Goal: Task Accomplishment & Management: Manage account settings

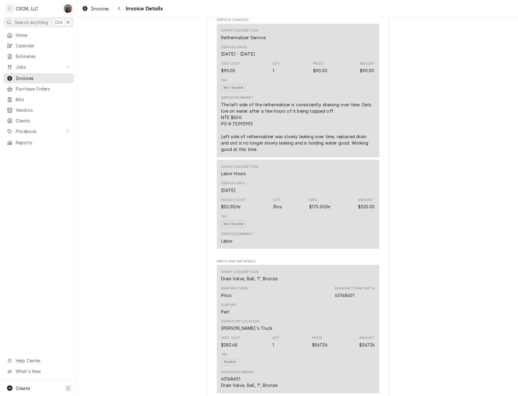
scroll to position [359, 0]
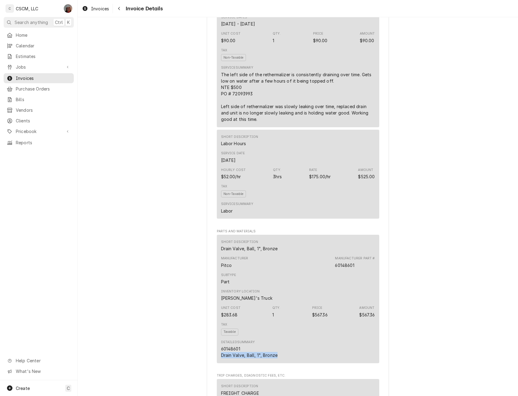
drag, startPoint x: 215, startPoint y: 376, endPoint x: 278, endPoint y: 377, distance: 62.5
click at [278, 363] on div "Short Description Drain Valve, Ball, 1", Bronze Manufacturer Pitco Manufacturer…" at bounding box center [298, 299] width 162 height 128
copy div "Drain Valve, Ball, 1", Bronze"
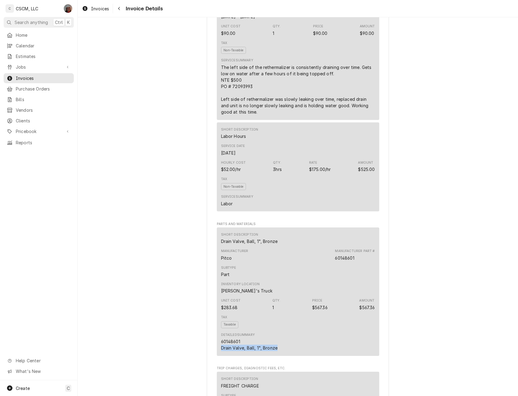
scroll to position [0, 0]
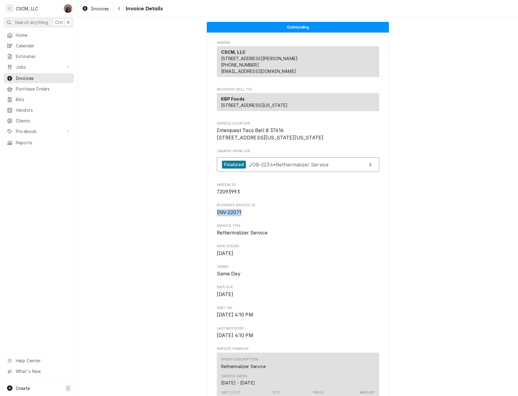
drag, startPoint x: 215, startPoint y: 231, endPoint x: 269, endPoint y: 233, distance: 54.1
click at [269, 216] on span "INV-22071" at bounding box center [298, 212] width 162 height 7
copy span "INV-22071"
click at [22, 64] on span "Jobs" at bounding box center [39, 67] width 46 height 6
click at [22, 74] on span "Jobs" at bounding box center [43, 77] width 55 height 6
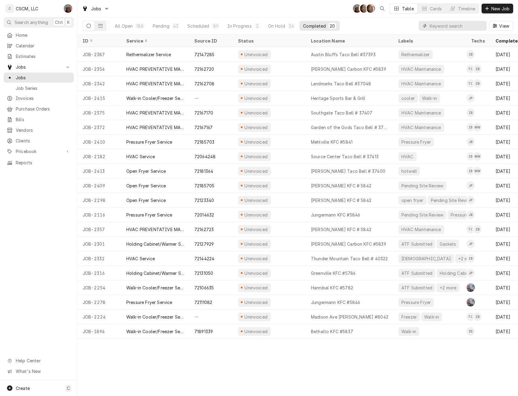
click at [440, 24] on input "Dynamic Content Wrapper" at bounding box center [457, 26] width 54 height 10
paste input "72167167"
type input "72167167"
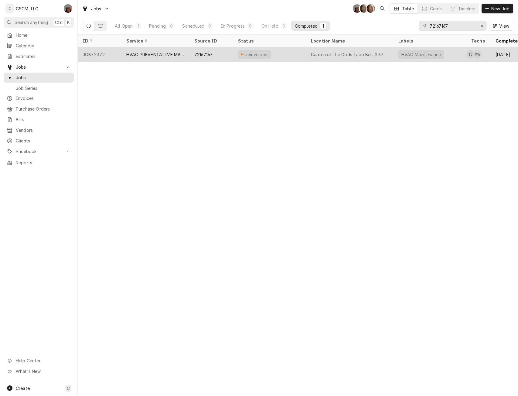
click at [193, 55] on div "72167167" at bounding box center [211, 54] width 44 height 15
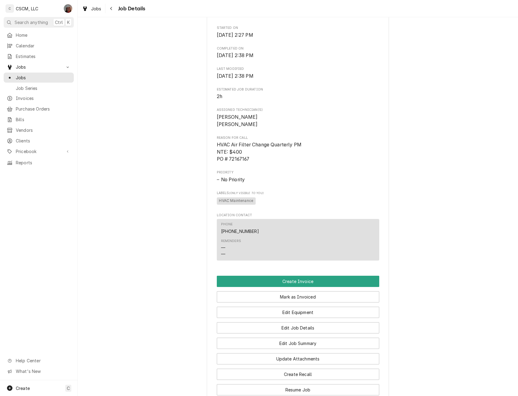
scroll to position [266, 0]
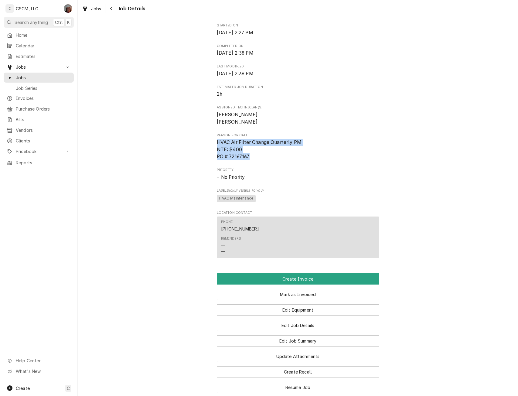
drag, startPoint x: 212, startPoint y: 153, endPoint x: 251, endPoint y: 166, distance: 40.8
click at [251, 166] on div "KBP Foods Garden of the Gods Taco Bell # 37398 / 502 Garden of the Gods Rd, Col…" at bounding box center [298, 94] width 182 height 643
copy span "HVAC Air Filter Change Quarterly PM NTE: $400 PO # 72167167"
click at [300, 331] on button "Edit Job Details" at bounding box center [298, 325] width 162 height 11
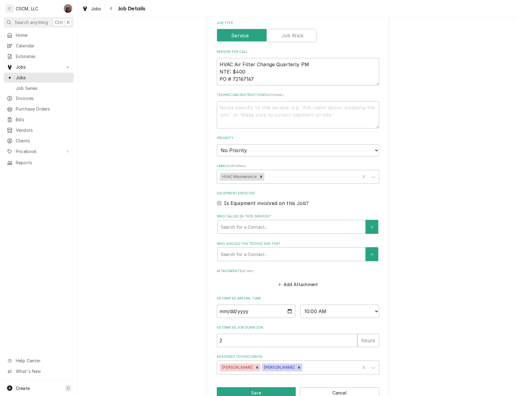
scroll to position [140, 0]
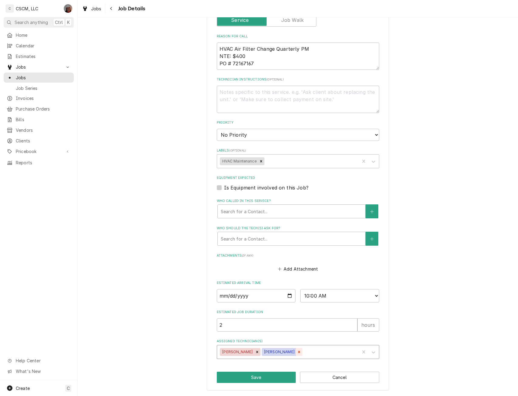
click at [297, 354] on icon "Remove Michal Wall" at bounding box center [299, 352] width 4 height 4
click at [252, 378] on button "Save" at bounding box center [256, 377] width 79 height 11
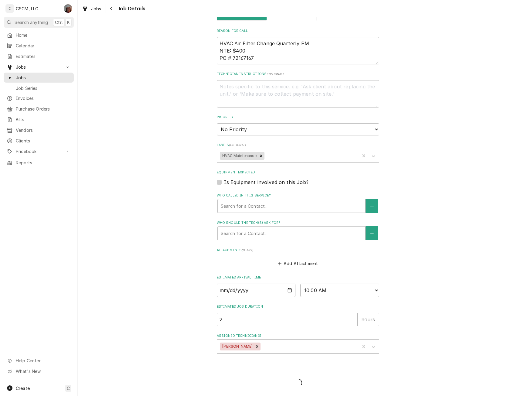
type textarea "x"
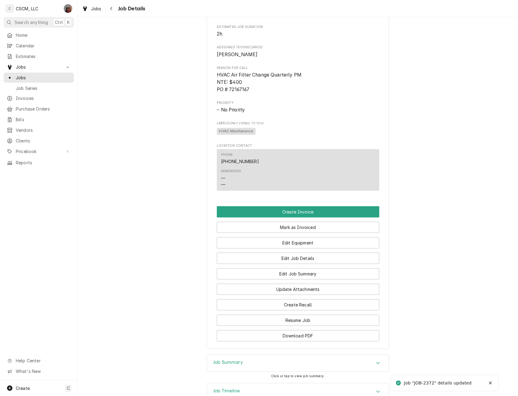
scroll to position [370, 0]
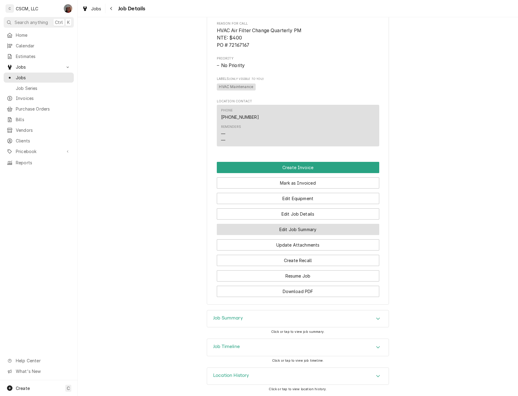
click at [273, 235] on button "Edit Job Summary" at bounding box center [298, 229] width 162 height 11
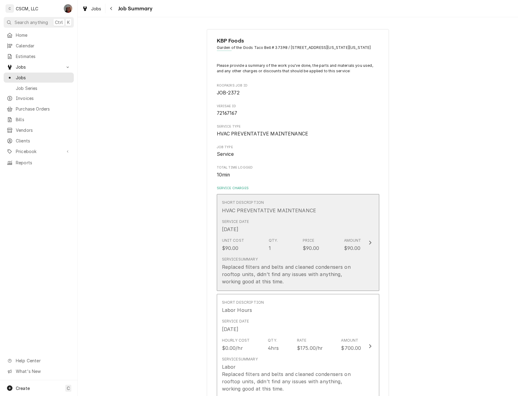
click at [374, 248] on button "Short Description HVAC PREVENTATIVE MAINTENANCE Service Date [DATE] Unit Cost $…" at bounding box center [298, 242] width 162 height 97
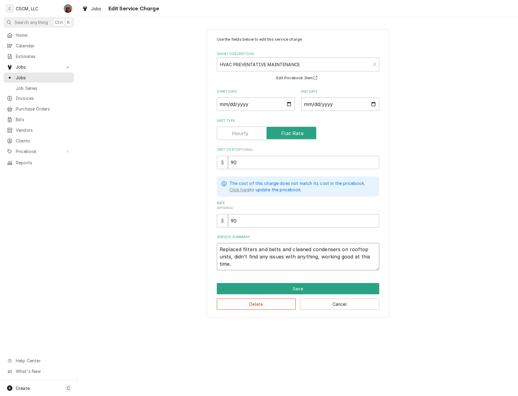
click at [218, 248] on textarea "Replaced filters and belts and cleaned condensers on rooftop units, didn’t find…" at bounding box center [298, 256] width 162 height 27
type textarea "x"
type textarea "Replaced filters and belts and cleaned condensers on rooftop units, didn’t find…"
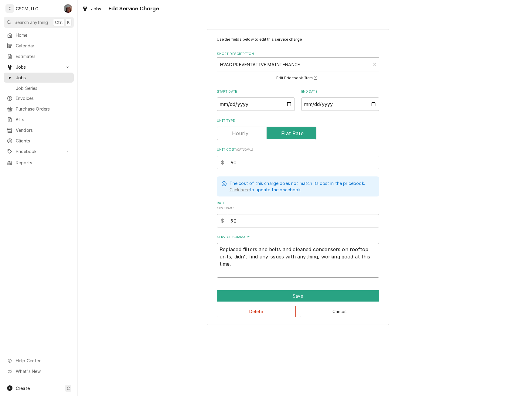
type textarea "x"
type textarea "Replaced filters and belts and cleaned condensers on rooftop units, didn’t find…"
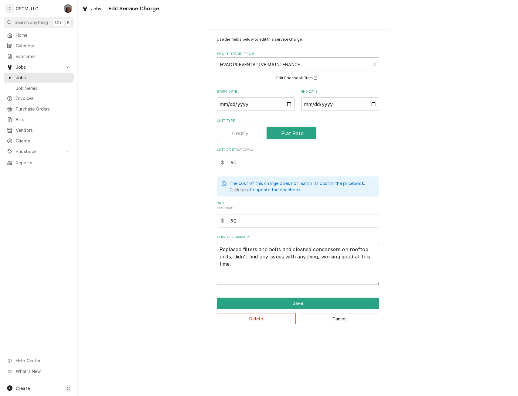
paste textarea "HVAC Air Filter Change Quarterly PM NTE: $400 PO # 72167167"
type textarea "x"
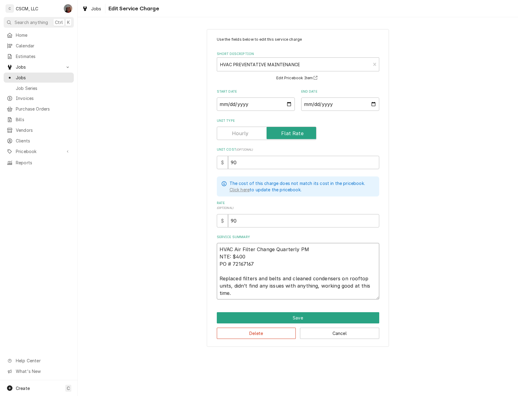
type textarea "HVAC Air Filter Change Quarterly PM NTE: $400 PO # 72167167 Replaced filters an…"
drag, startPoint x: 235, startPoint y: 163, endPoint x: 215, endPoint y: 161, distance: 20.2
click at [215, 161] on div "Use the fields below to edit this service charge Short Description HVAC PREVENT…" at bounding box center [298, 188] width 182 height 318
type input "0"
type textarea "x"
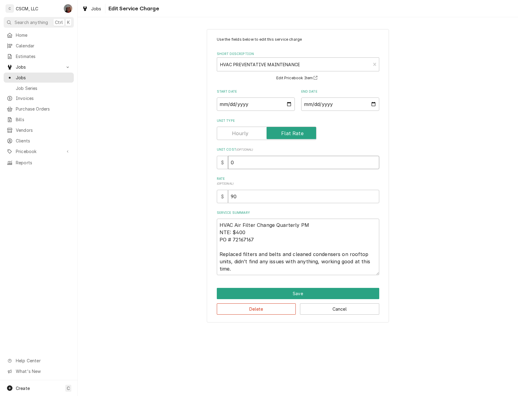
type input "0"
click at [234, 196] on input "90" at bounding box center [303, 196] width 151 height 13
type textarea "x"
type input "40"
type textarea "x"
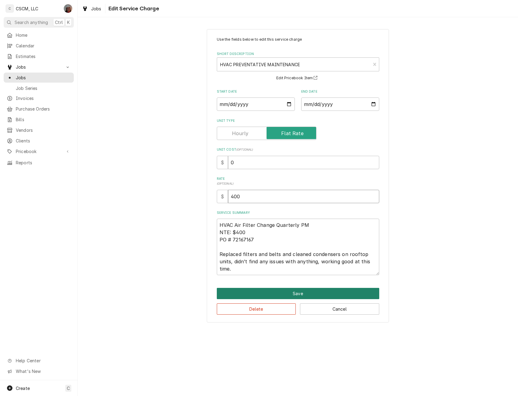
type input "400"
click at [287, 295] on button "Save" at bounding box center [298, 293] width 162 height 11
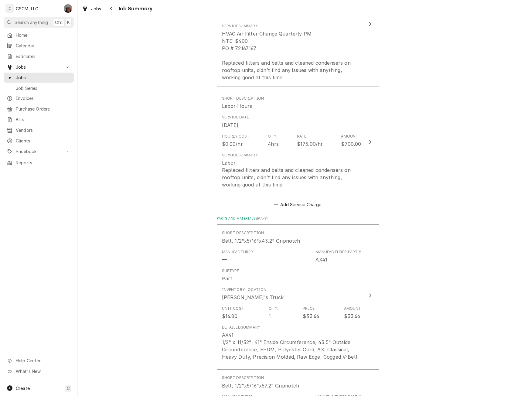
scroll to position [234, 0]
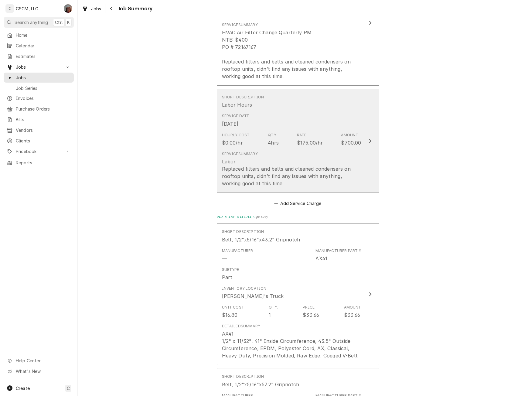
click at [367, 134] on button "Short Description Labor Hours Service Date Oct 6, 2025 Hourly Cost $0.00/hr Qty…" at bounding box center [298, 141] width 162 height 104
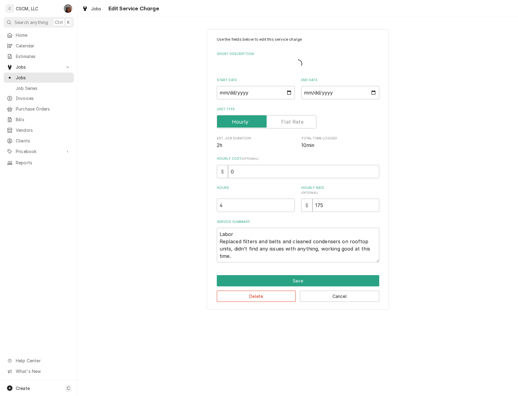
type textarea "x"
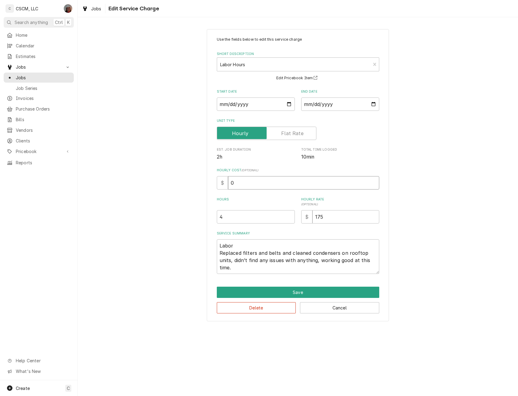
drag, startPoint x: 229, startPoint y: 183, endPoint x: 266, endPoint y: 182, distance: 37.1
click at [266, 182] on input "0" at bounding box center [303, 182] width 151 height 13
type input "5"
type textarea "x"
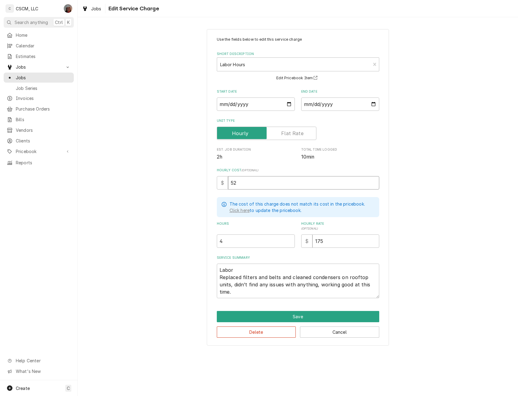
type input "52"
drag, startPoint x: 218, startPoint y: 278, endPoint x: 238, endPoint y: 297, distance: 27.9
click at [238, 297] on textarea "Labor Replaced filters and belts and cleaned condensers on rooftop units, didn’…" at bounding box center [298, 281] width 162 height 35
type textarea "x"
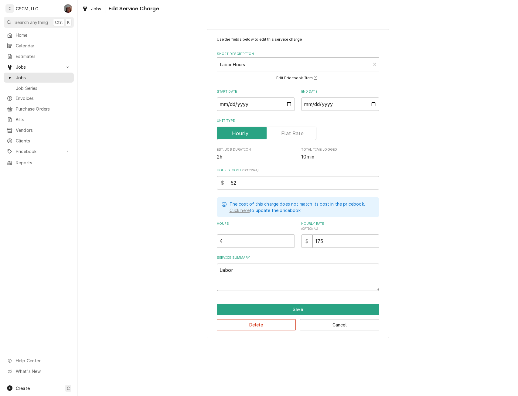
type textarea "Labor"
drag, startPoint x: 322, startPoint y: 242, endPoint x: 292, endPoint y: 242, distance: 30.1
click at [292, 242] on div "Hours 4 Hourly Rate ( optional ) $ 175" at bounding box center [298, 234] width 162 height 26
type input "0"
type textarea "x"
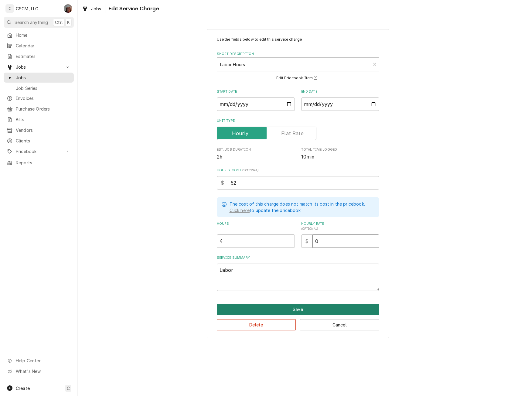
type input "0"
click at [296, 308] on button "Save" at bounding box center [298, 309] width 162 height 11
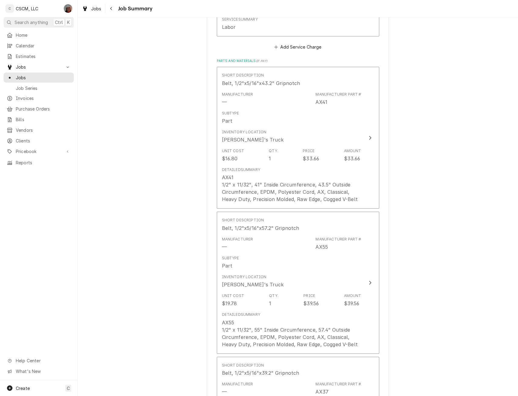
scroll to position [370, 0]
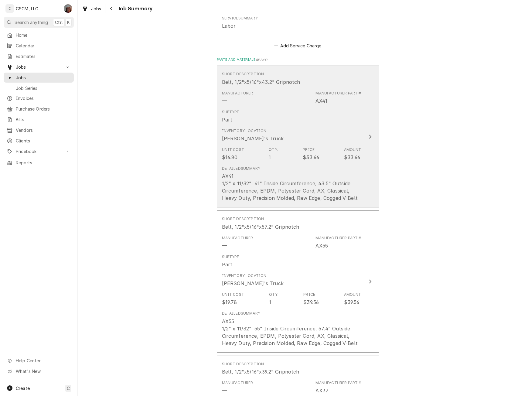
click at [376, 137] on button "Short Description Belt, 1/2"x5/16"x43.2" Gripnotch Manufacturer — Manufacturer …" at bounding box center [298, 137] width 162 height 142
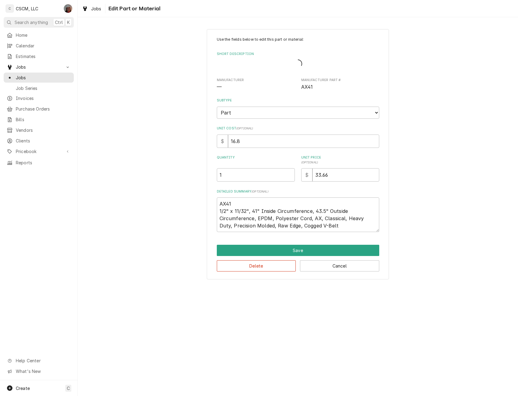
type textarea "x"
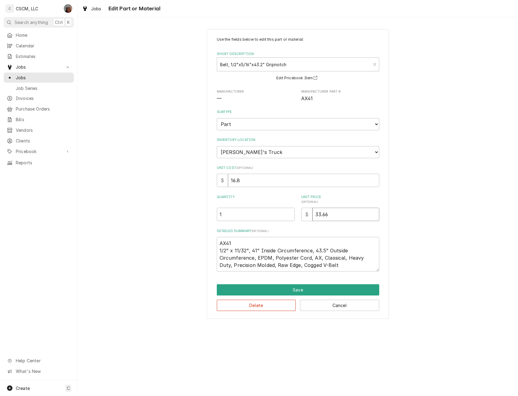
drag, startPoint x: 330, startPoint y: 216, endPoint x: 288, endPoint y: 217, distance: 42.8
click at [288, 217] on div "Quantity 1 Unit Price ( optional ) $ 33.66" at bounding box center [298, 208] width 162 height 26
type input "0"
type textarea "x"
type input "0"
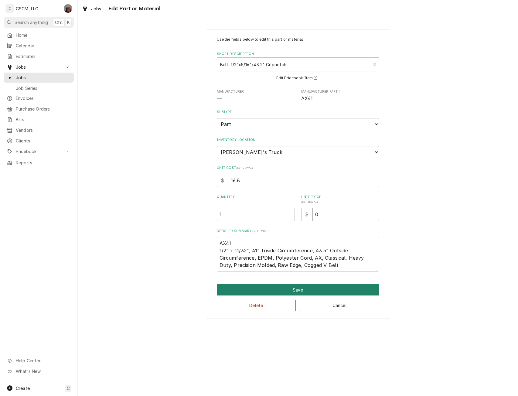
click at [290, 289] on button "Save" at bounding box center [298, 289] width 162 height 11
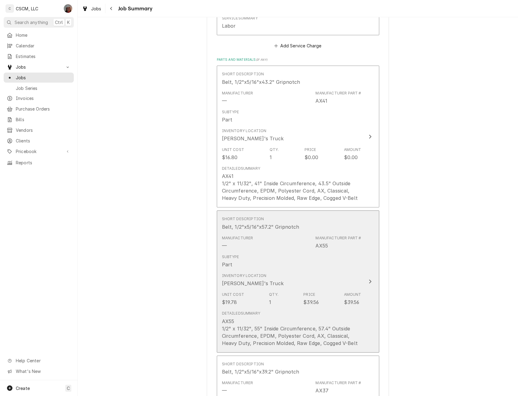
click at [366, 283] on button "Short Description Belt, 1/2"x5/16"x57.2" Gripnotch Manufacturer — Manufacturer …" at bounding box center [298, 281] width 162 height 142
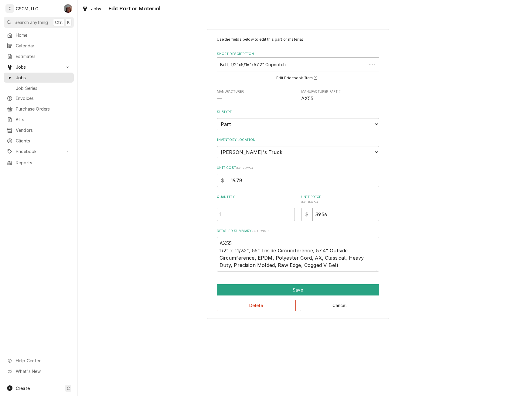
type textarea "x"
drag, startPoint x: 337, startPoint y: 216, endPoint x: 289, endPoint y: 215, distance: 47.7
click at [289, 215] on div "Quantity 1 Unit Price ( optional ) $ 39.56" at bounding box center [298, 208] width 162 height 26
type input "0"
type textarea "x"
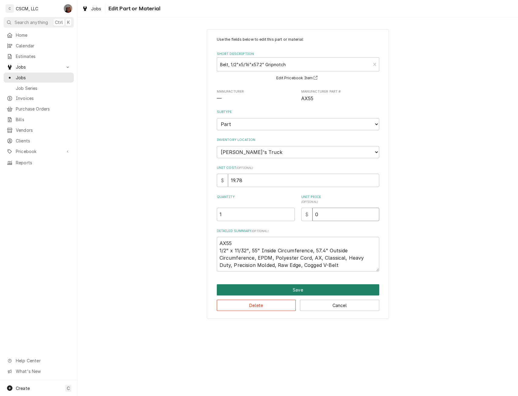
type input "0"
click at [284, 291] on button "Save" at bounding box center [298, 289] width 162 height 11
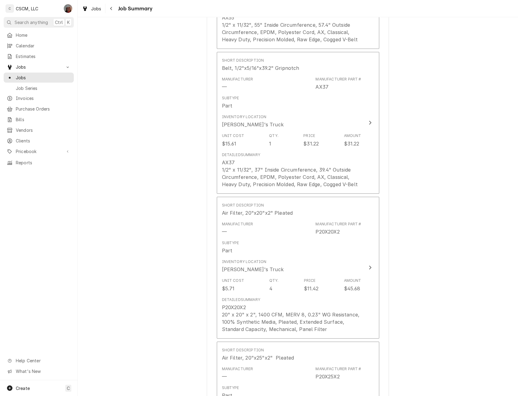
scroll to position [684, 0]
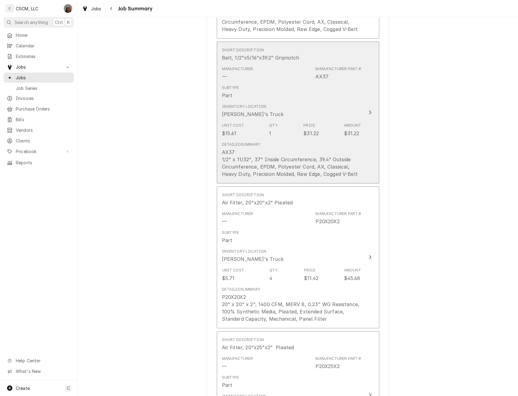
click at [310, 128] on div "Price" at bounding box center [309, 125] width 12 height 5
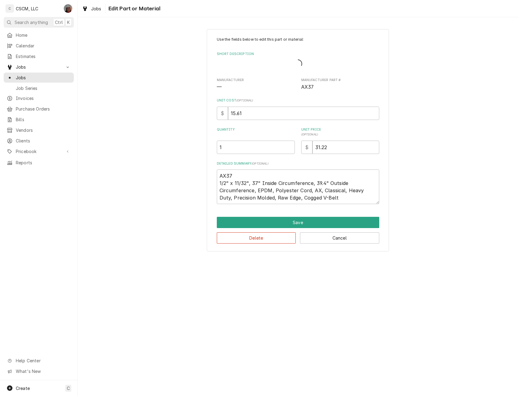
type textarea "x"
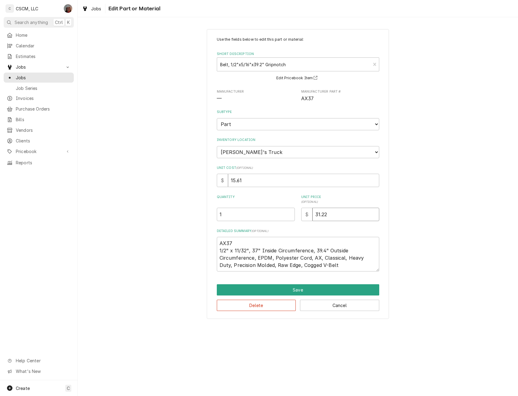
drag, startPoint x: 332, startPoint y: 220, endPoint x: 306, endPoint y: 220, distance: 25.2
click at [306, 220] on div "$ 31.22" at bounding box center [340, 214] width 78 height 13
type input "0"
type textarea "x"
type input "0"
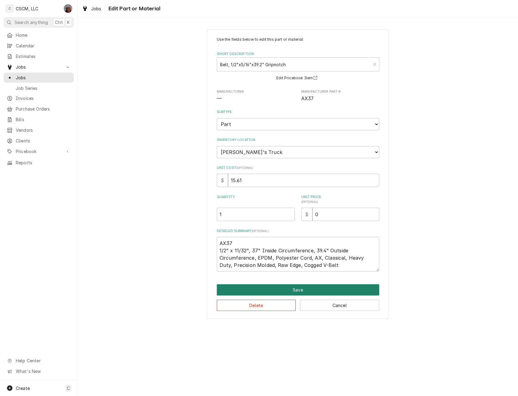
click at [294, 289] on button "Save" at bounding box center [298, 289] width 162 height 11
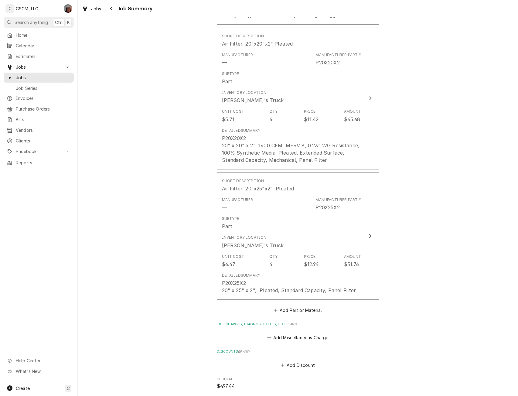
scroll to position [850, 0]
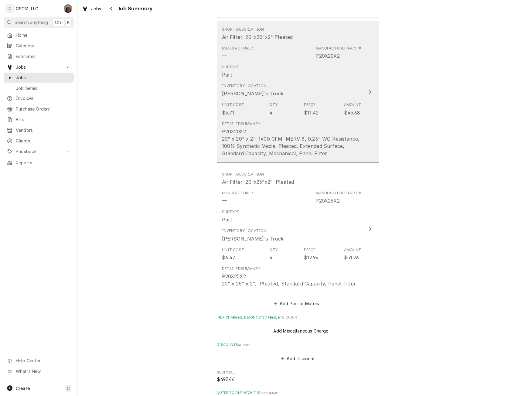
click at [369, 95] on div "Update Line Item" at bounding box center [370, 91] width 8 height 7
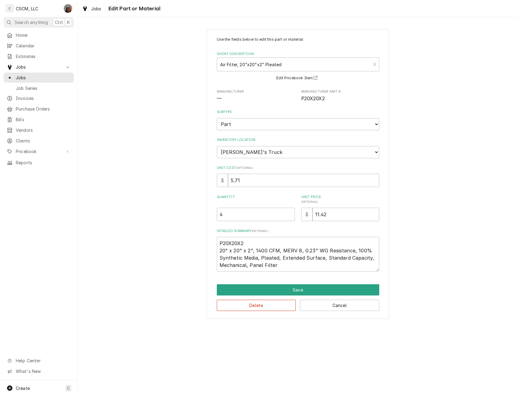
type textarea "x"
drag, startPoint x: 313, startPoint y: 214, endPoint x: 367, endPoint y: 215, distance: 53.4
click at [367, 215] on input "11.42" at bounding box center [345, 214] width 67 height 13
type input "0"
type textarea "x"
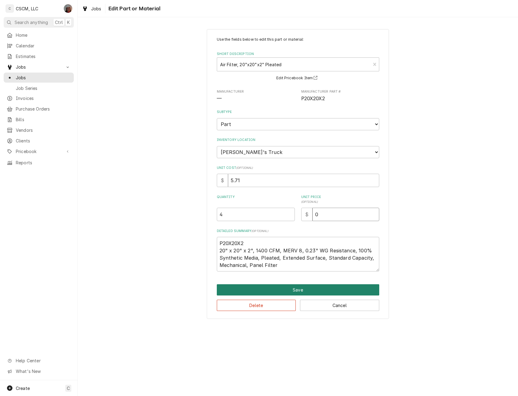
type input "0"
click at [303, 291] on button "Save" at bounding box center [298, 289] width 162 height 11
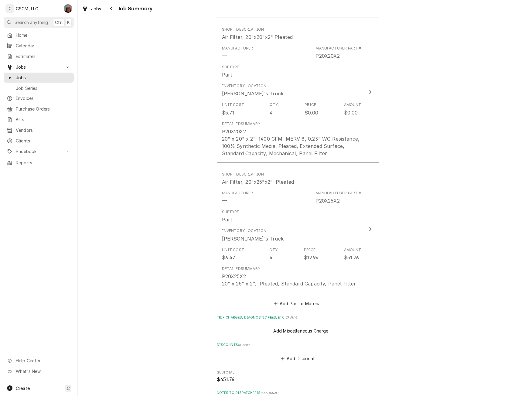
scroll to position [925, 0]
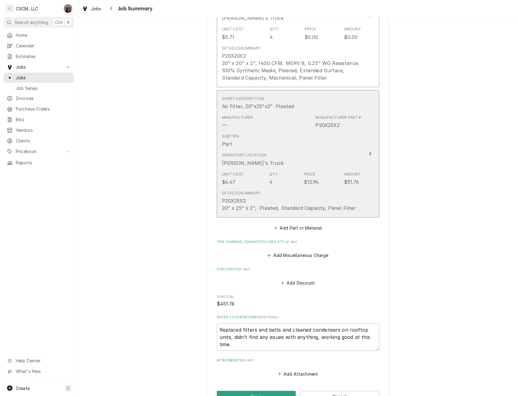
click at [370, 157] on div "Update Line Item" at bounding box center [370, 153] width 8 height 7
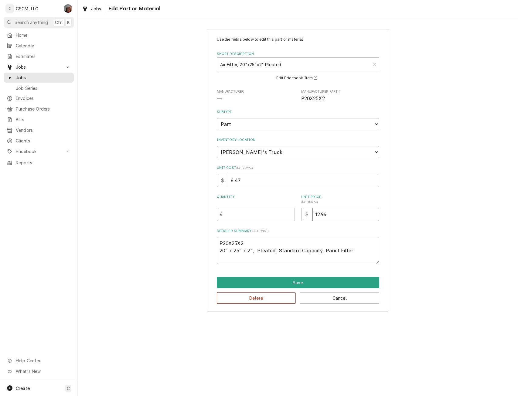
drag, startPoint x: 316, startPoint y: 216, endPoint x: 355, endPoint y: 213, distance: 38.7
click at [355, 213] on input "12.94" at bounding box center [345, 214] width 67 height 13
type textarea "x"
type input "1"
type textarea "x"
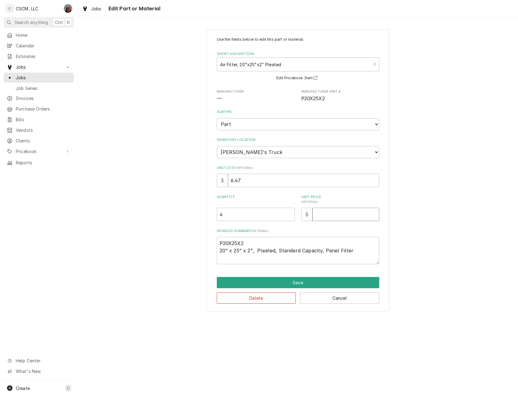
type textarea "x"
type input "0"
click at [286, 285] on button "Save" at bounding box center [298, 282] width 162 height 11
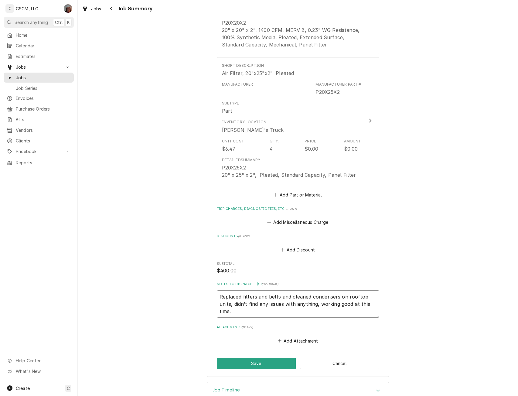
drag, startPoint x: 216, startPoint y: 301, endPoint x: 235, endPoint y: 318, distance: 25.8
click at [235, 318] on textarea "Replaced filters and belts and cleaned condensers on rooftop units, didn’t find…" at bounding box center [298, 303] width 162 height 27
type textarea "x"
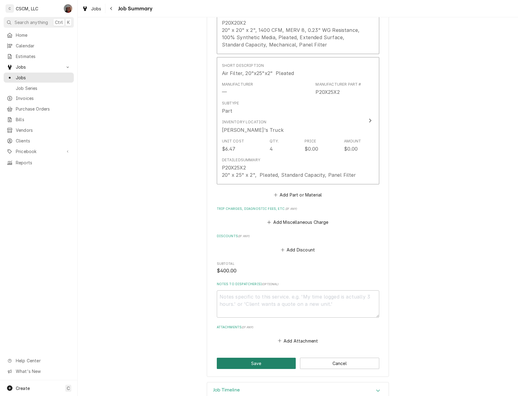
click at [251, 367] on button "Save" at bounding box center [256, 363] width 79 height 11
type textarea "x"
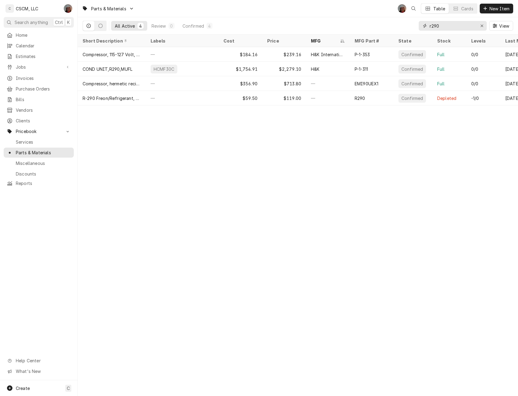
drag, startPoint x: 443, startPoint y: 27, endPoint x: 414, endPoint y: 25, distance: 28.6
click at [414, 25] on div "All Active 4 Review 0 Confirmed 4 r290 View" at bounding box center [298, 25] width 431 height 17
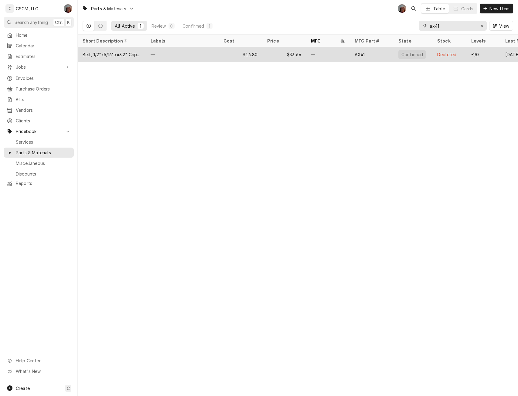
type input "ax41"
click at [197, 55] on div "—" at bounding box center [182, 54] width 73 height 15
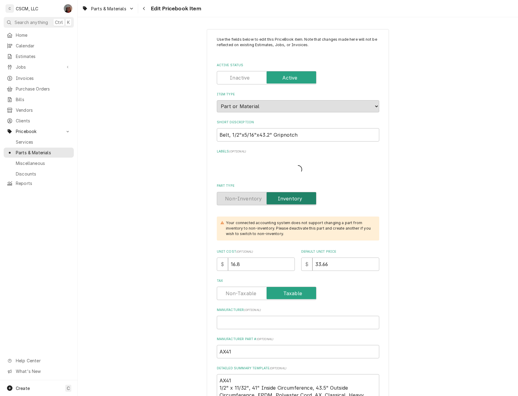
type textarea "x"
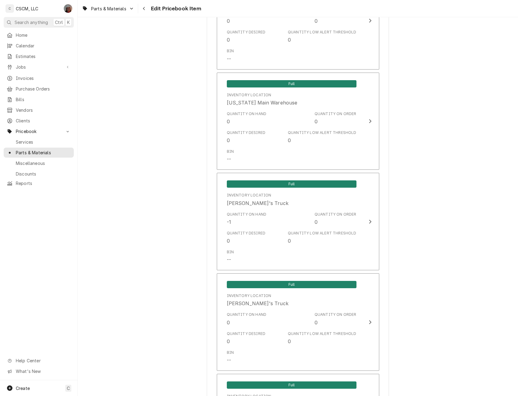
scroll to position [727, 0]
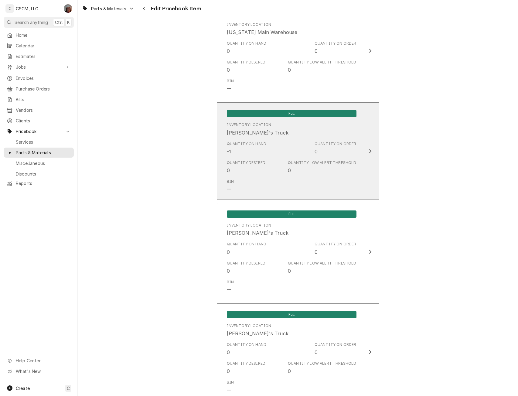
drag, startPoint x: 377, startPoint y: 145, endPoint x: 370, endPoint y: 147, distance: 7.0
click at [370, 147] on div "Use the fields below to edit this PriceBook item. Note that changes made here w…" at bounding box center [298, 138] width 182 height 1671
click at [370, 147] on button "Full Inventory Location Izaia's Truck Quantity on Hand -1 Quantity on Order 0 Q…" at bounding box center [298, 150] width 162 height 97
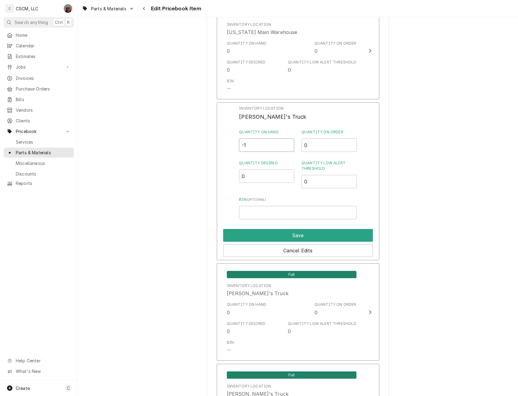
drag, startPoint x: 241, startPoint y: 147, endPoint x: 257, endPoint y: 147, distance: 16.4
click at [257, 147] on input "-1" at bounding box center [266, 144] width 55 height 13
type input "0"
click at [277, 235] on button "Save" at bounding box center [298, 235] width 150 height 13
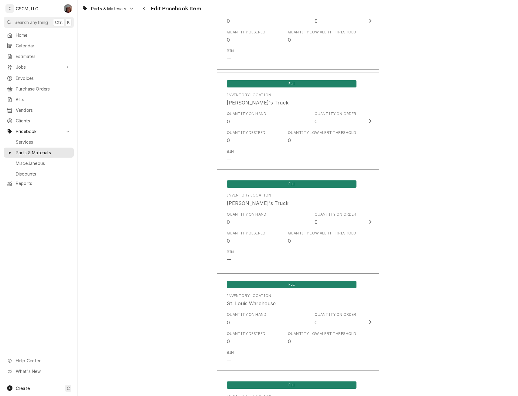
scroll to position [1367, 0]
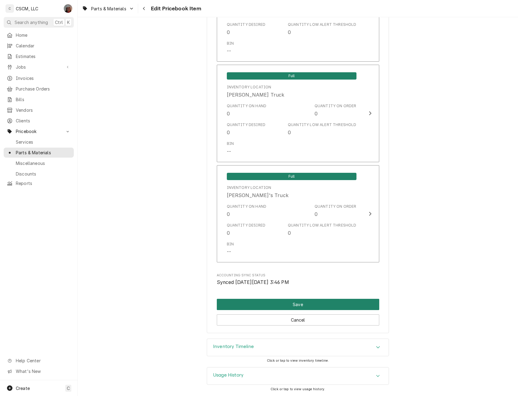
click at [296, 299] on button "Save" at bounding box center [298, 304] width 162 height 11
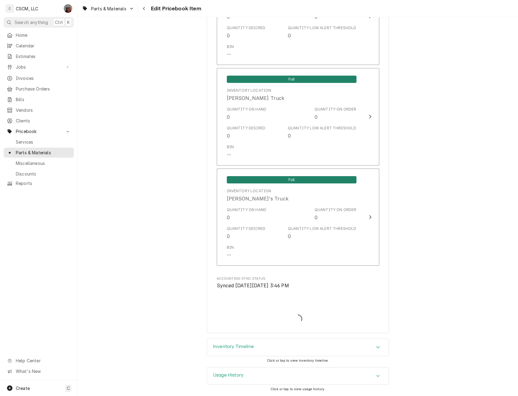
type textarea "x"
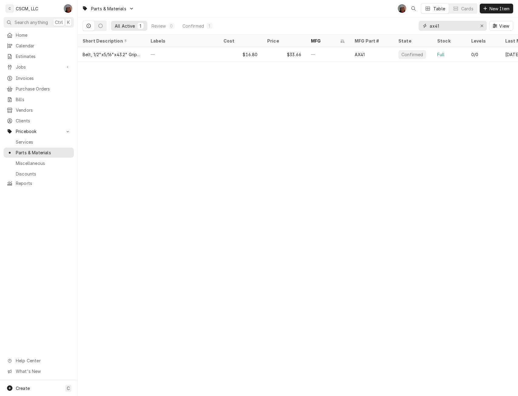
click at [444, 26] on input "ax41" at bounding box center [453, 26] width 46 height 10
click at [445, 26] on input "ax55" at bounding box center [453, 26] width 46 height 10
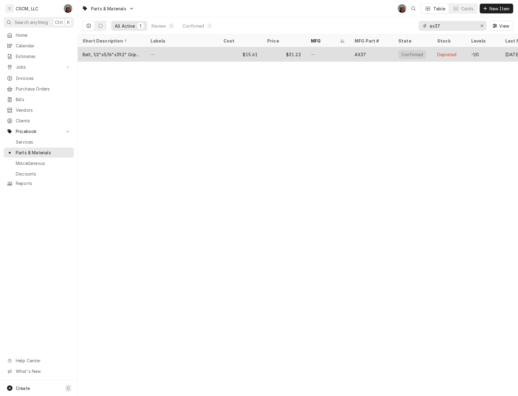
type input "ax37"
click at [186, 52] on div "—" at bounding box center [182, 54] width 73 height 15
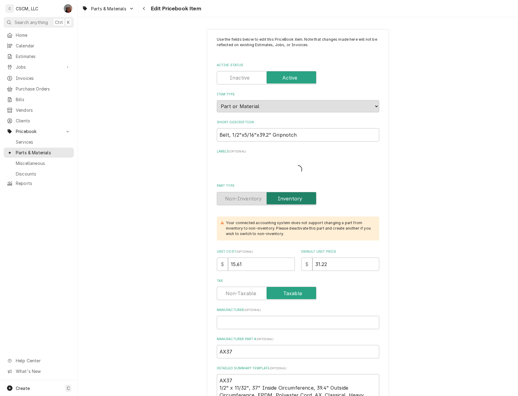
type textarea "x"
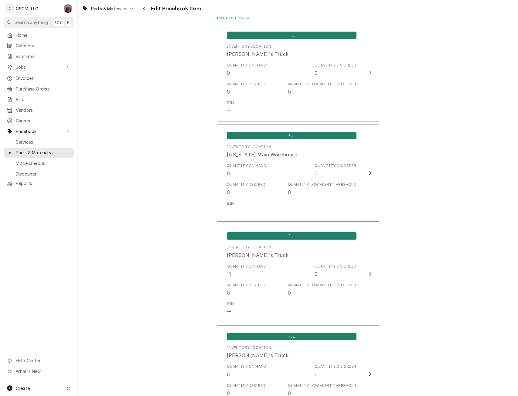
scroll to position [632, 0]
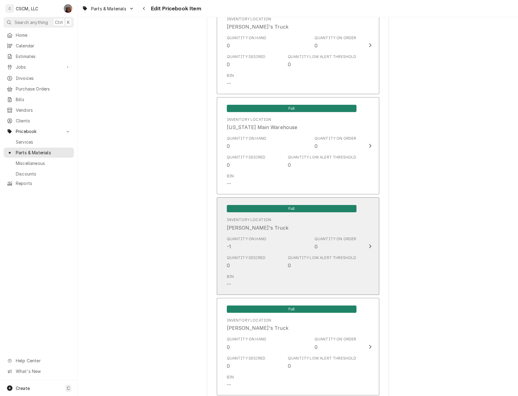
click at [326, 276] on div "Bin --" at bounding box center [292, 280] width 130 height 19
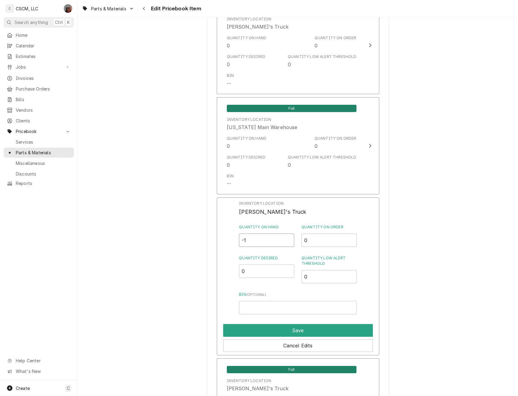
drag, startPoint x: 252, startPoint y: 241, endPoint x: 216, endPoint y: 243, distance: 35.8
click at [217, 243] on div "Inventory Location Izaia's Truck Quantity on Hand -1 Quantity on Order 0 Quanti…" at bounding box center [298, 276] width 162 height 158
type input "0"
click at [287, 329] on button "Save" at bounding box center [298, 330] width 150 height 13
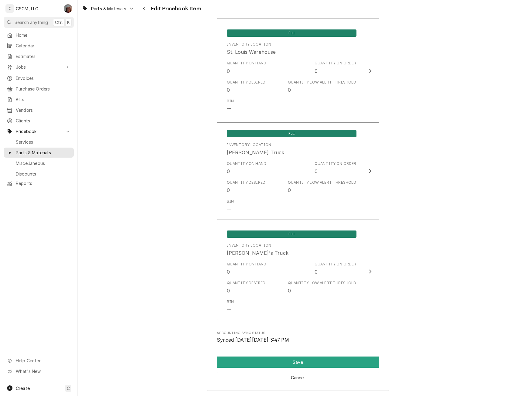
scroll to position [1367, 0]
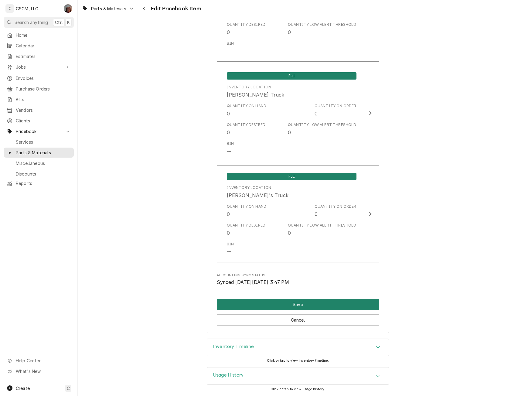
click at [302, 305] on button "Save" at bounding box center [298, 304] width 162 height 11
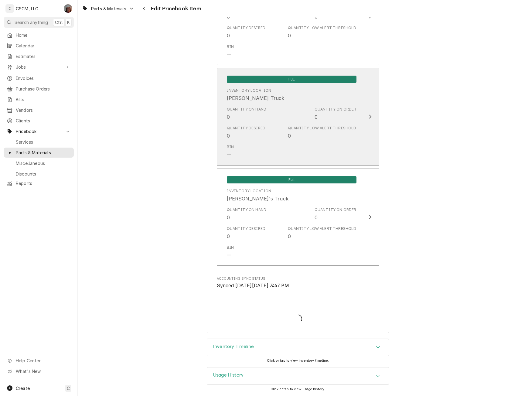
type textarea "x"
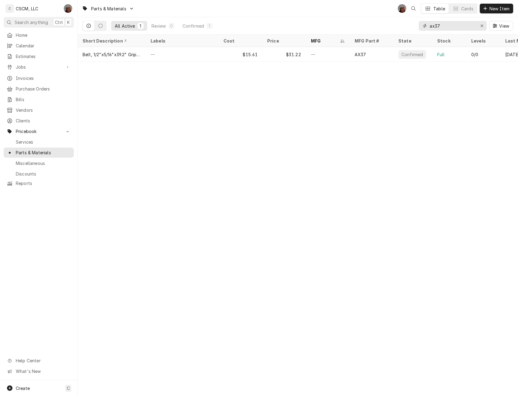
click at [448, 24] on input "ax37" at bounding box center [453, 26] width 46 height 10
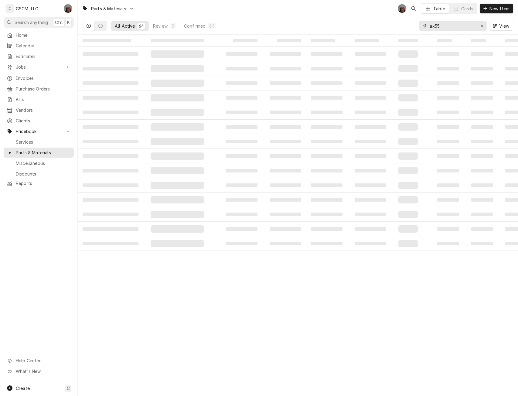
type input "ax55"
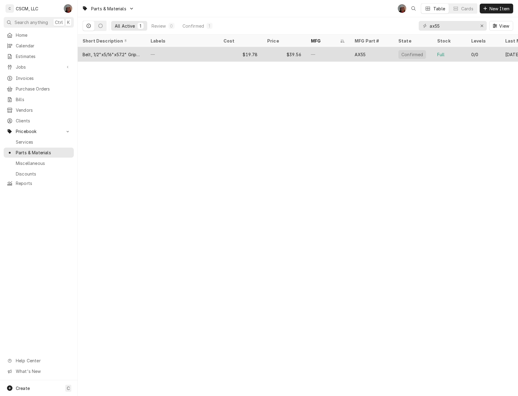
click at [193, 51] on div "—" at bounding box center [182, 54] width 73 height 15
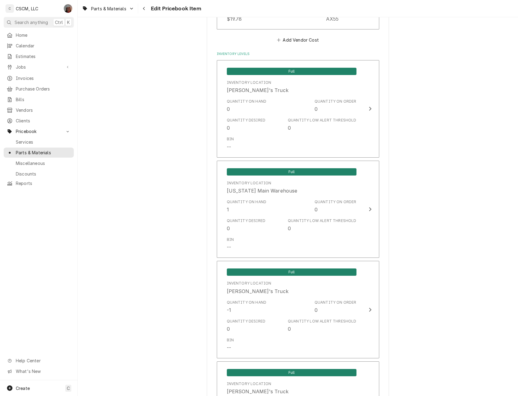
scroll to position [590, 0]
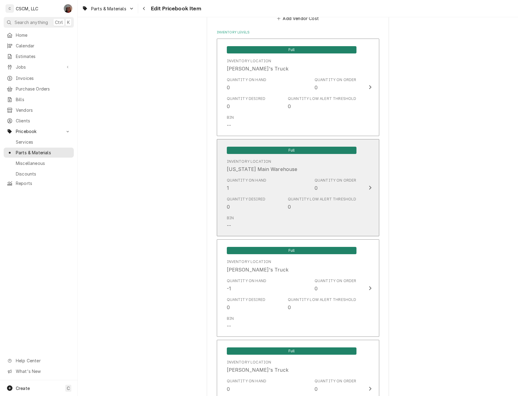
click at [354, 196] on div "Full Inventory Location Colorado Main Warehouse Quantity on Hand 1 Quantity on …" at bounding box center [291, 187] width 139 height 91
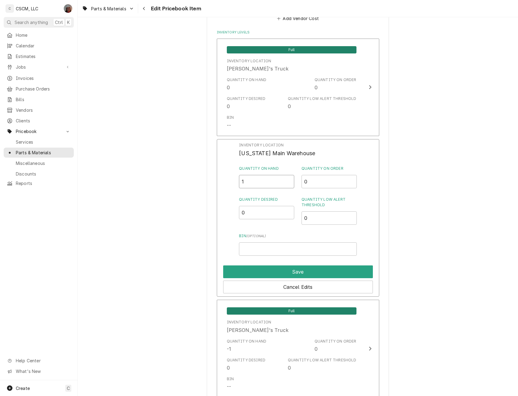
drag, startPoint x: 248, startPoint y: 182, endPoint x: 232, endPoint y: 186, distance: 16.1
click at [232, 186] on div "Inventory Location Colorado Main Warehouse Quantity on Hand 1 Quantity on Order…" at bounding box center [298, 218] width 162 height 158
type input "0"
click at [274, 270] on button "Save" at bounding box center [298, 271] width 150 height 13
type textarea "x"
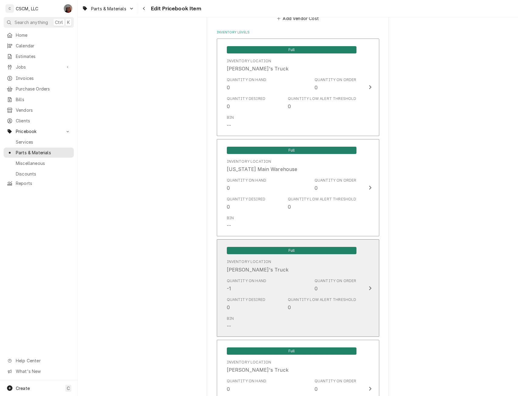
click at [352, 285] on div "Quantity on Order 0" at bounding box center [336, 285] width 42 height 14
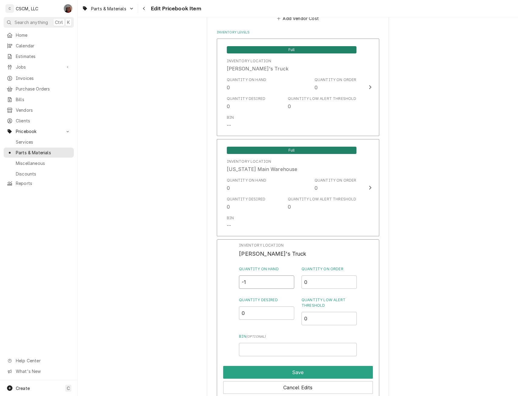
click at [253, 280] on input "-1" at bounding box center [266, 281] width 55 height 13
drag, startPoint x: 253, startPoint y: 280, endPoint x: 234, endPoint y: 279, distance: 18.3
click at [234, 279] on div "Inventory Location Izaia's Truck Quantity on Hand -1 Quantity on Order 0 Quanti…" at bounding box center [298, 318] width 162 height 158
type input "0"
click at [274, 374] on button "Save" at bounding box center [298, 372] width 150 height 13
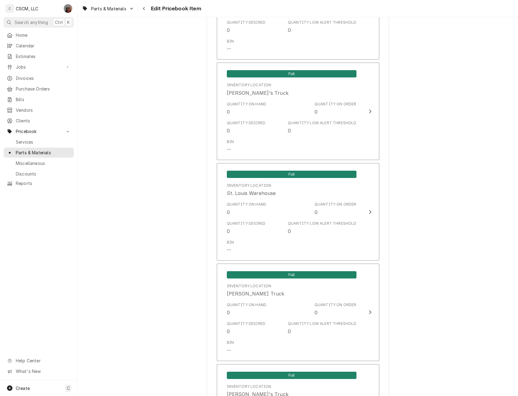
scroll to position [1308, 0]
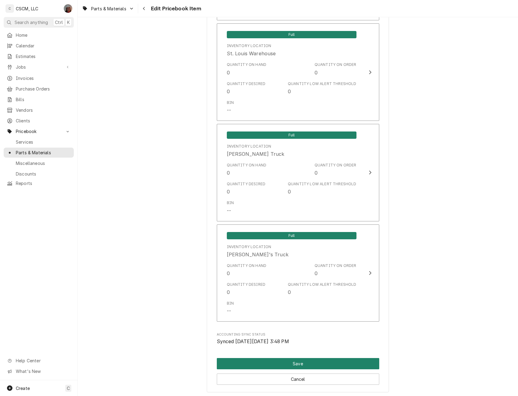
click at [291, 362] on button "Save" at bounding box center [298, 363] width 162 height 11
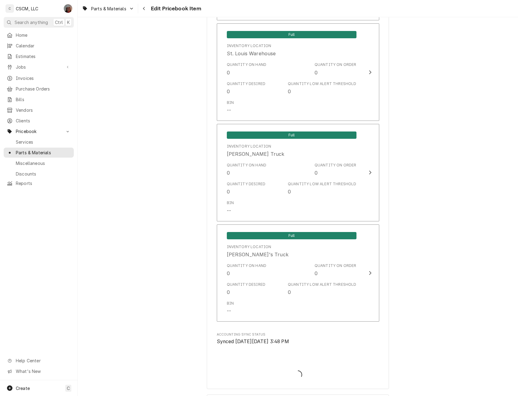
type textarea "x"
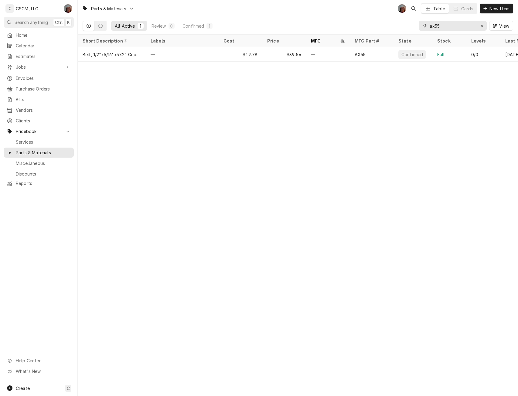
drag, startPoint x: 448, startPoint y: 23, endPoint x: 394, endPoint y: 25, distance: 54.4
click at [394, 25] on div "All Active 1 Review 0 Confirmed 1 ax55 View" at bounding box center [298, 25] width 431 height 17
type input "p"
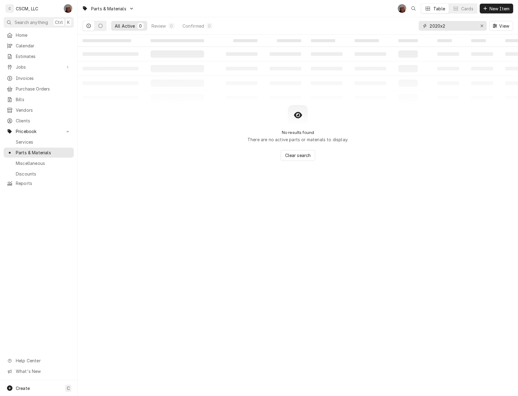
click at [435, 26] on input "2020x2" at bounding box center [453, 26] width 46 height 10
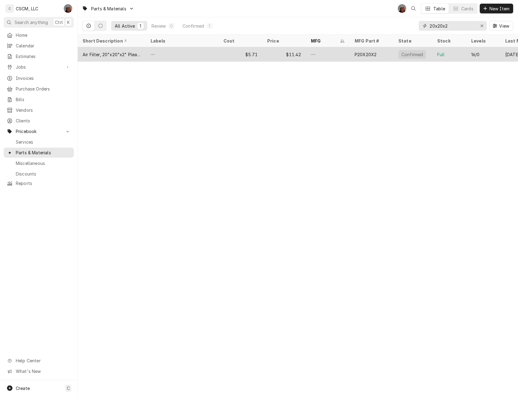
type input "20x20x2"
click at [346, 54] on div "—" at bounding box center [328, 54] width 44 height 15
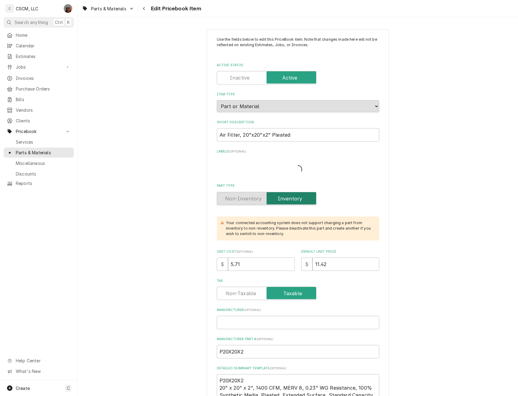
type textarea "x"
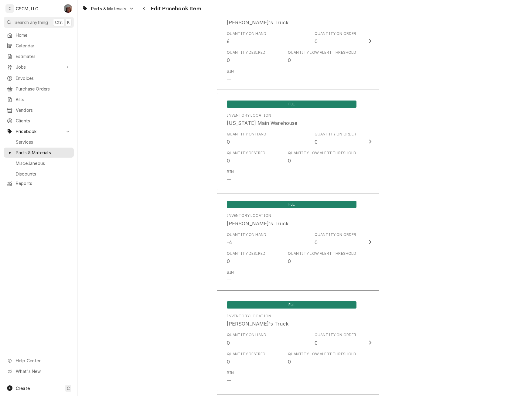
scroll to position [665, 0]
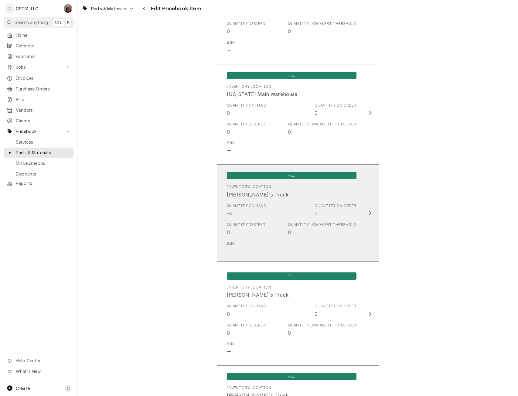
click at [367, 207] on button "Full Inventory Location [PERSON_NAME]'s Truck Quantity on Hand -4 Quantity on O…" at bounding box center [298, 212] width 162 height 97
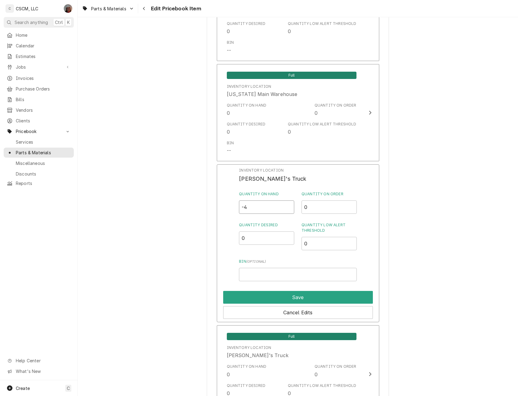
drag, startPoint x: 252, startPoint y: 210, endPoint x: 227, endPoint y: 212, distance: 25.7
click at [227, 212] on div "Inventory Location Izaia's Truck Quantity on Hand -4 Quantity on Order 0 Quanti…" at bounding box center [298, 243] width 162 height 158
type input "0"
click at [270, 294] on button "Save" at bounding box center [298, 297] width 150 height 13
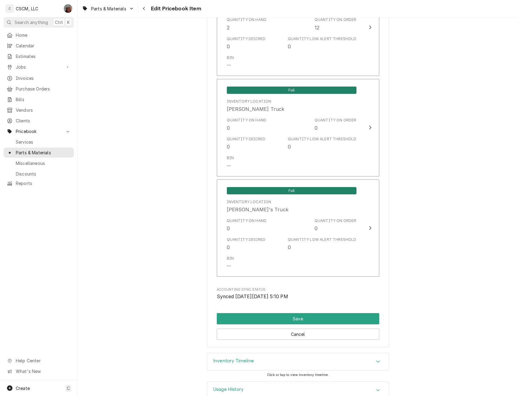
scroll to position [1367, 0]
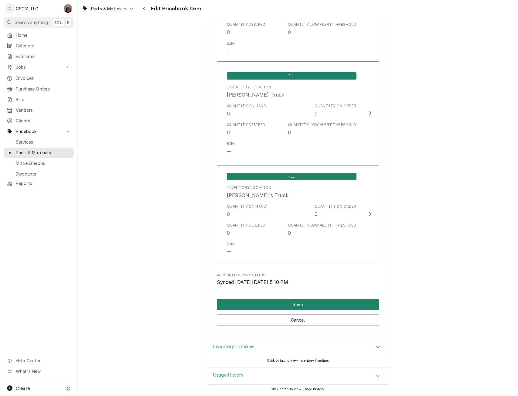
click at [305, 305] on button "Save" at bounding box center [298, 304] width 162 height 11
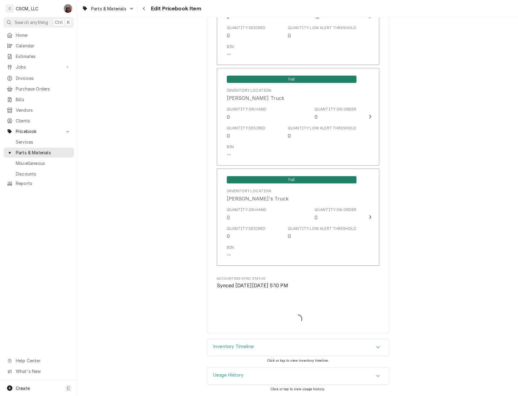
scroll to position [1364, 0]
type textarea "x"
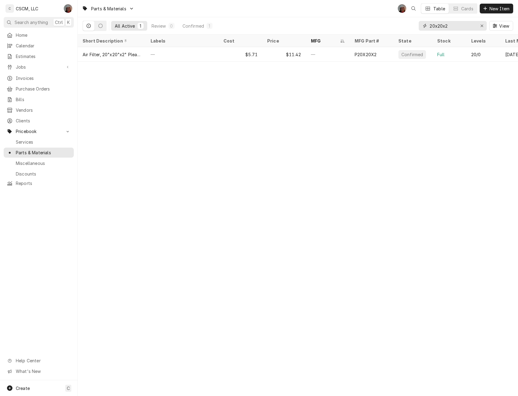
click at [442, 27] on input "20x20x2" at bounding box center [453, 26] width 46 height 10
click at [440, 27] on input "20x20x2" at bounding box center [453, 26] width 46 height 10
type input "20x25x2"
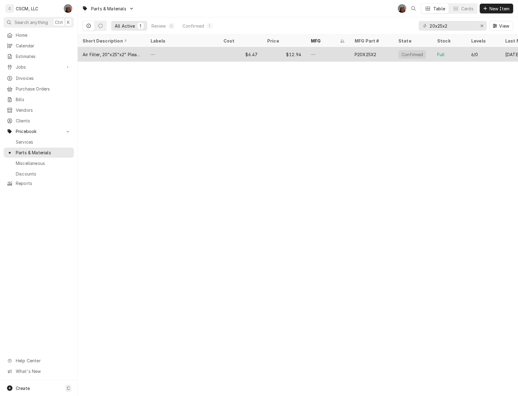
click at [199, 51] on div "—" at bounding box center [182, 54] width 73 height 15
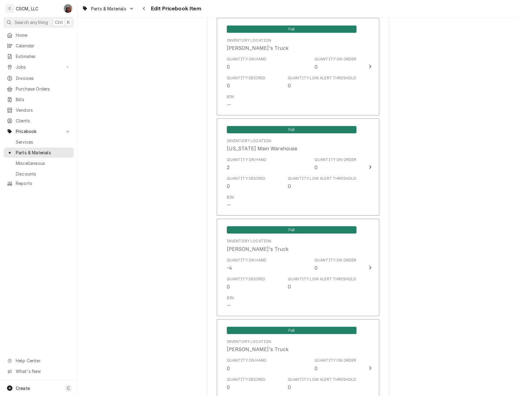
scroll to position [616, 0]
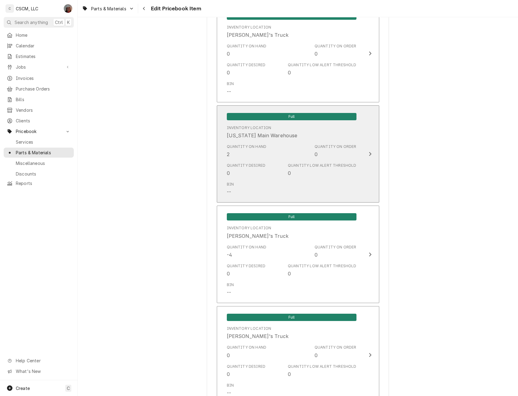
click at [360, 154] on button "Full Inventory Location [US_STATE][GEOGRAPHIC_DATA] Warehouse Quantity on Hand …" at bounding box center [298, 153] width 162 height 97
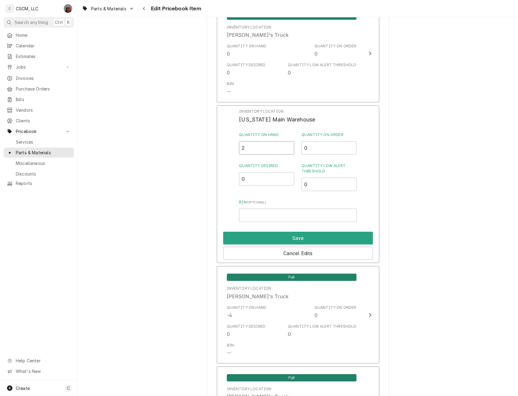
drag, startPoint x: 241, startPoint y: 152, endPoint x: 254, endPoint y: 152, distance: 13.1
click at [254, 152] on input "2" at bounding box center [266, 147] width 55 height 13
type input "0"
click at [277, 237] on button "Save" at bounding box center [298, 238] width 150 height 13
type textarea "x"
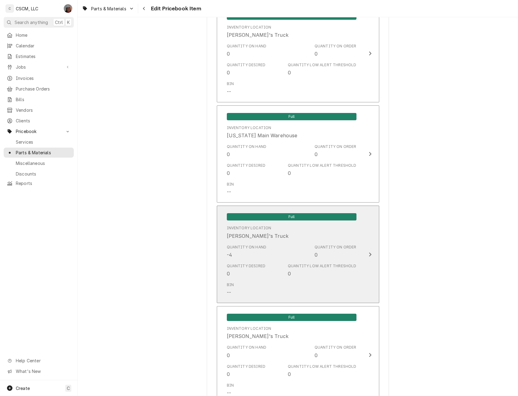
click at [355, 258] on div "Full Inventory Location [PERSON_NAME]'s Truck Quantity on Hand -4 Quantity on O…" at bounding box center [291, 254] width 139 height 91
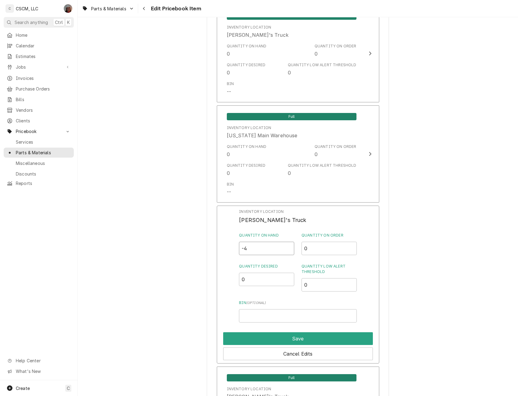
drag, startPoint x: 241, startPoint y: 246, endPoint x: 263, endPoint y: 250, distance: 22.9
click at [263, 250] on input "-4" at bounding box center [266, 248] width 55 height 13
type input "0"
click at [286, 339] on button "Save" at bounding box center [298, 338] width 150 height 13
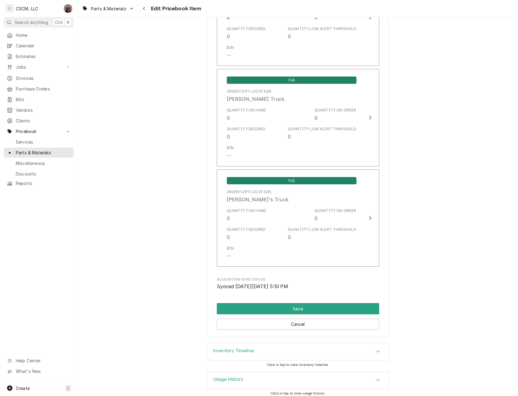
scroll to position [1360, 0]
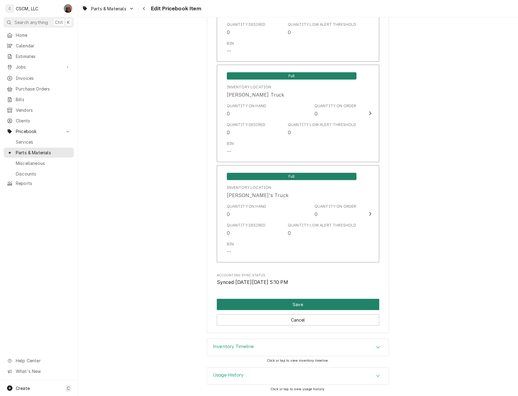
click at [298, 301] on button "Save" at bounding box center [298, 304] width 162 height 11
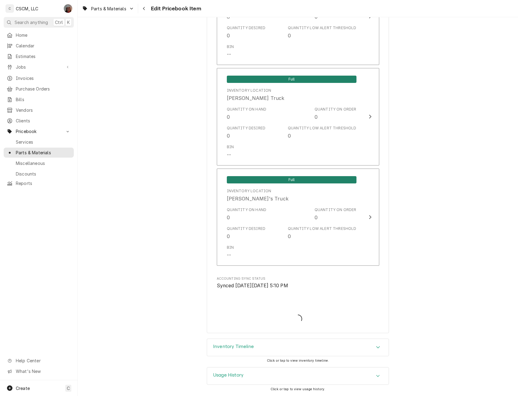
scroll to position [1356, 0]
type textarea "x"
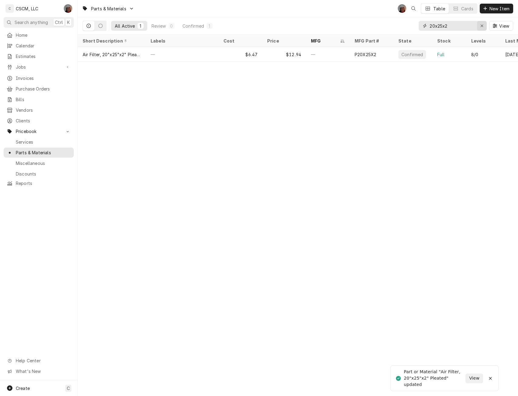
click at [480, 25] on div "Erase input" at bounding box center [482, 26] width 6 height 6
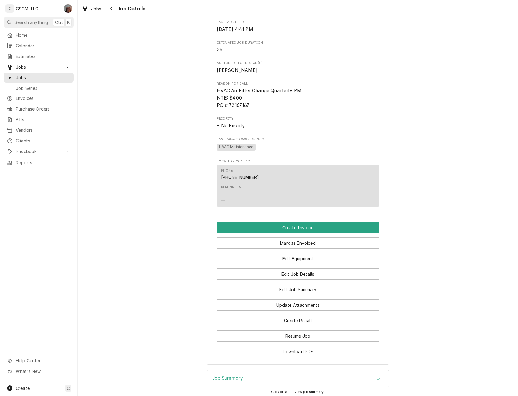
scroll to position [319, 0]
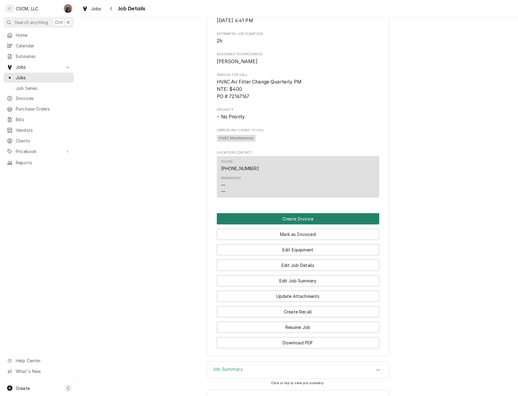
click at [294, 224] on button "Create Invoice" at bounding box center [298, 218] width 162 height 11
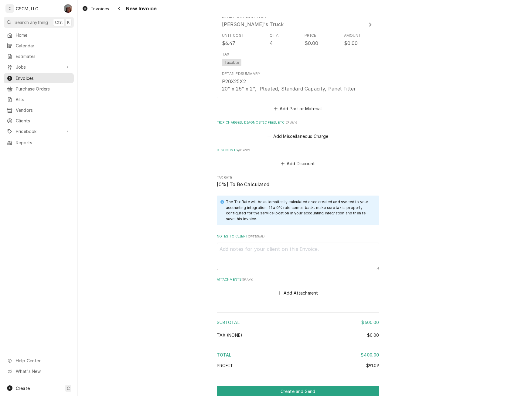
scroll to position [1612, 0]
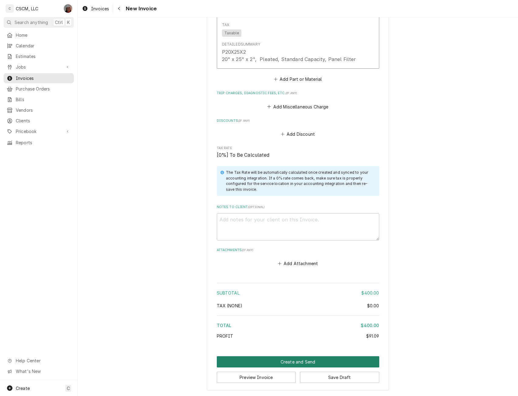
click at [295, 362] on button "Create and Send" at bounding box center [298, 361] width 162 height 11
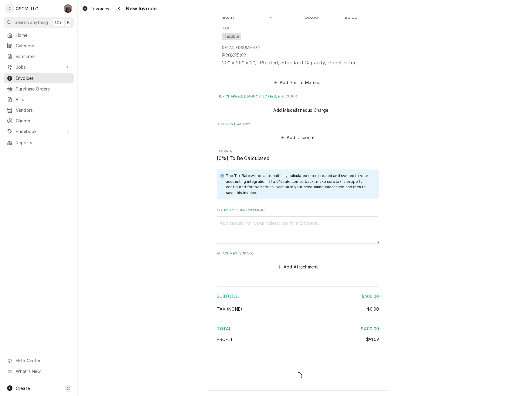
scroll to position [1609, 0]
type textarea "x"
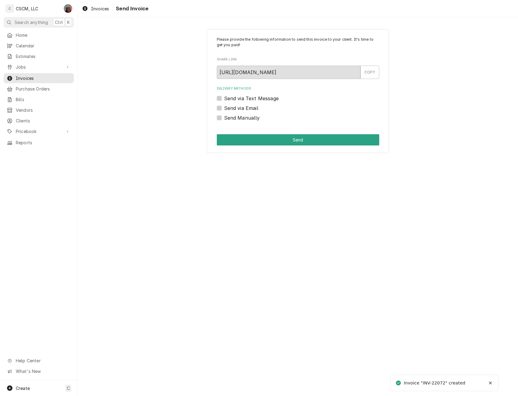
click at [224, 118] on label "Send Manually" at bounding box center [242, 117] width 36 height 7
click at [224, 118] on input "Send Manually" at bounding box center [305, 120] width 162 height 13
checkbox input "true"
click at [238, 141] on button "Send" at bounding box center [298, 139] width 162 height 11
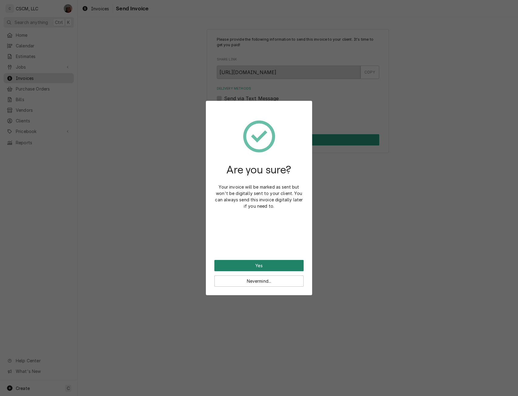
click at [240, 264] on button "Yes" at bounding box center [258, 265] width 89 height 11
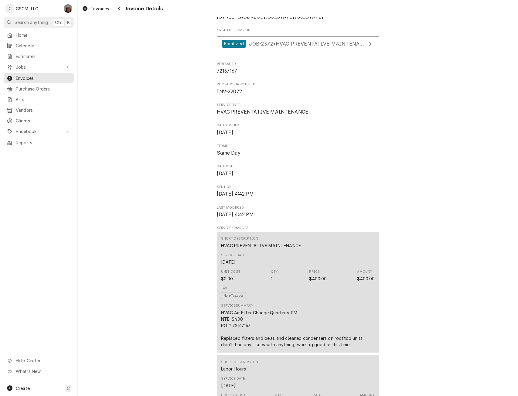
scroll to position [154, 0]
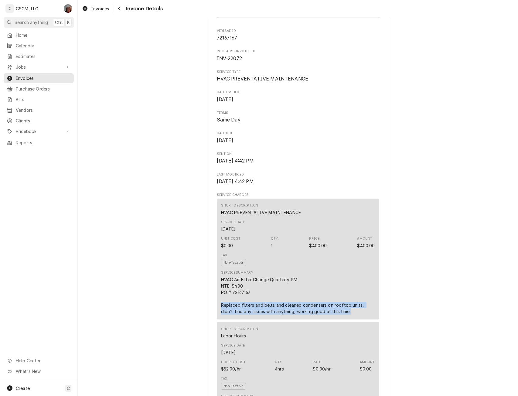
drag, startPoint x: 219, startPoint y: 325, endPoint x: 346, endPoint y: 333, distance: 127.4
click at [346, 315] on div "HVAC Air Filter Change Quarterly PM NTE: $400 PO # 72167167 Replaced filters an…" at bounding box center [298, 295] width 154 height 38
copy div "Replaced filters and belts and cleaned condensers on rooftop units, didn’t find…"
drag, startPoint x: 212, startPoint y: 80, endPoint x: 250, endPoint y: 80, distance: 38.9
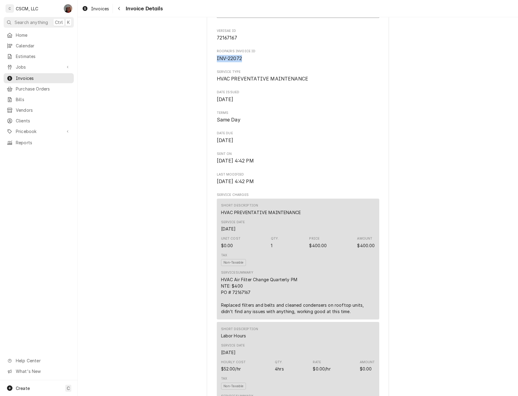
copy span "INV-22072"
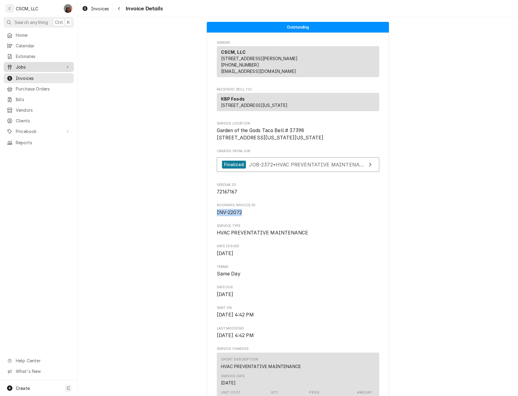
click at [24, 66] on span "Jobs" at bounding box center [39, 67] width 46 height 6
click at [27, 76] on span "Jobs" at bounding box center [43, 77] width 55 height 6
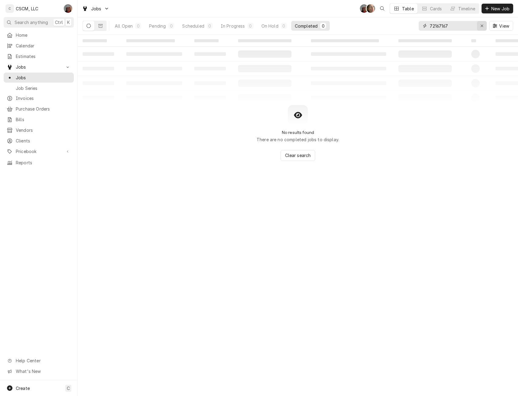
click at [482, 23] on div "Erase input" at bounding box center [482, 26] width 6 height 6
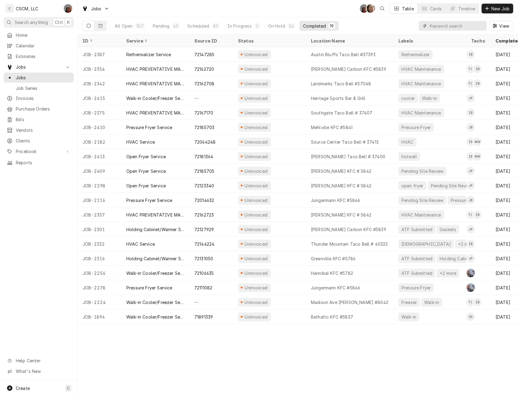
click at [437, 27] on input "Dynamic Content Wrapper" at bounding box center [457, 26] width 54 height 10
paste input "72144224"
type input "72144224"
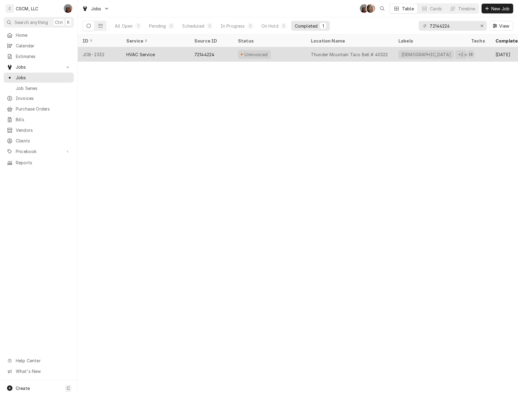
click at [161, 53] on div "HVAC Service" at bounding box center [155, 54] width 68 height 15
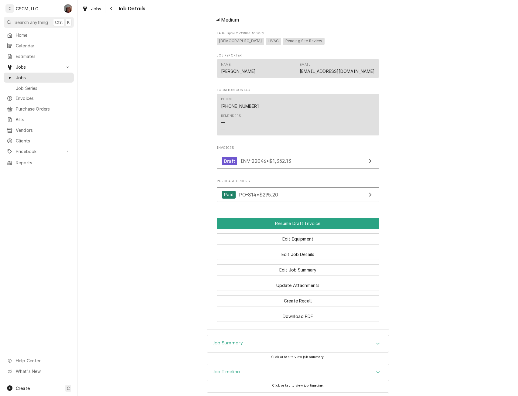
scroll to position [364, 0]
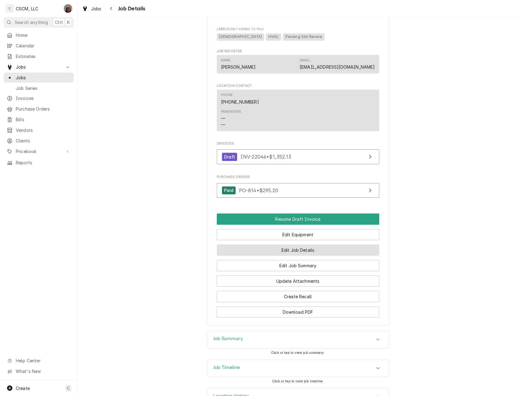
click at [288, 256] on button "Edit Job Details" at bounding box center [298, 249] width 162 height 11
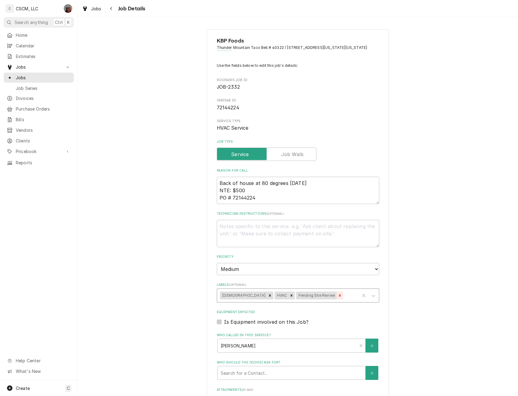
click at [338, 298] on icon "Remove Pending Site Review" at bounding box center [340, 295] width 4 height 4
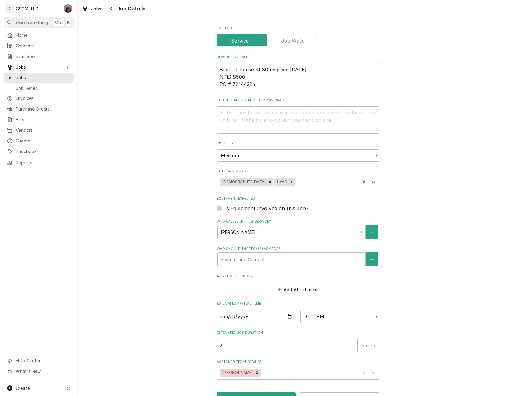
scroll to position [140, 0]
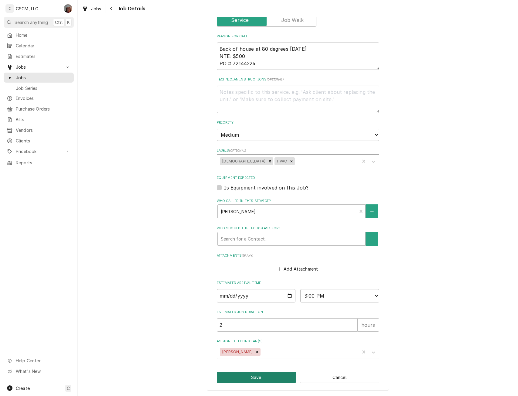
click at [240, 376] on button "Save" at bounding box center [256, 377] width 79 height 11
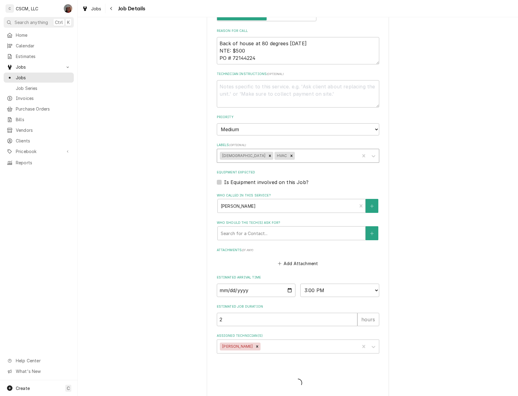
type textarea "x"
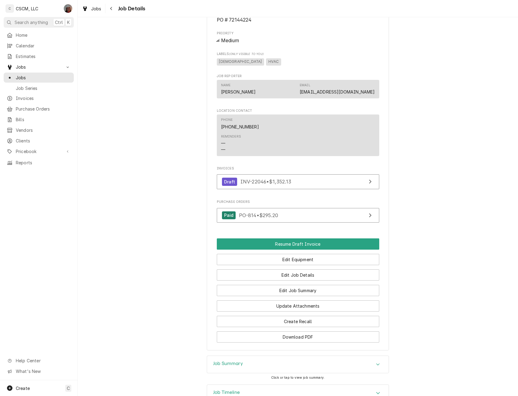
scroll to position [342, 0]
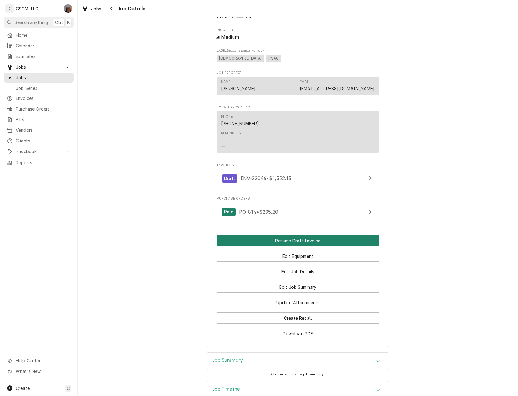
click at [278, 246] on button "Resume Draft Invoice" at bounding box center [298, 240] width 162 height 11
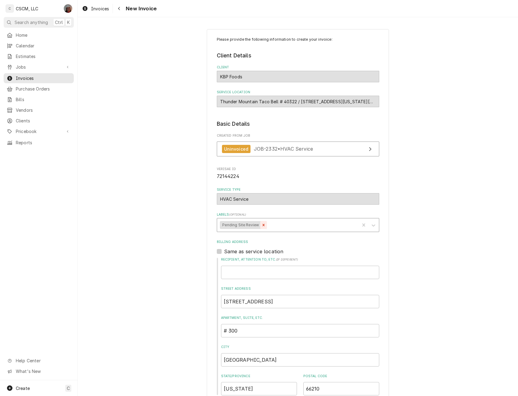
click at [261, 224] on icon "Remove Pending Site Review" at bounding box center [263, 225] width 4 height 4
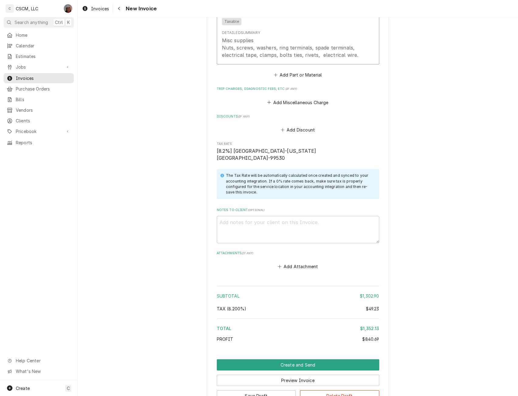
scroll to position [1128, 0]
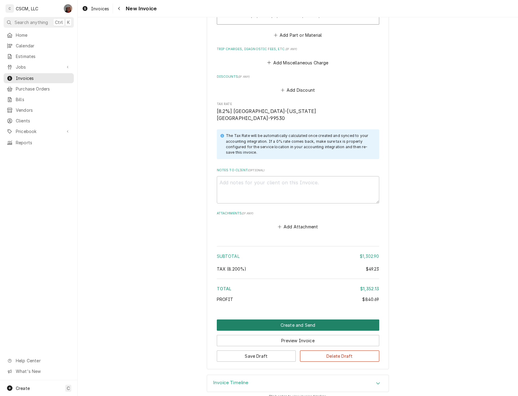
click at [302, 319] on button "Create and Send" at bounding box center [298, 324] width 162 height 11
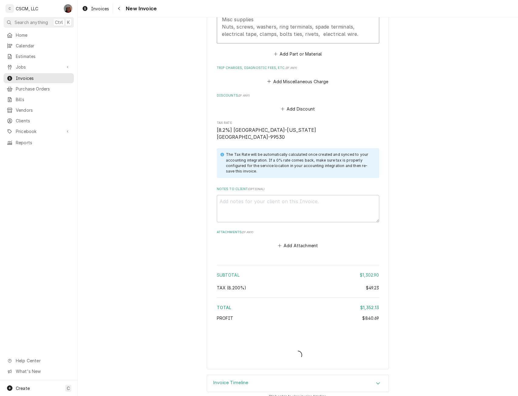
type textarea "x"
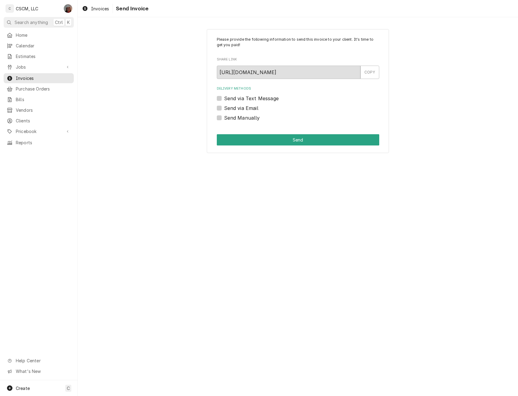
click at [224, 117] on label "Send Manually" at bounding box center [242, 117] width 36 height 7
click at [224, 117] on input "Send Manually" at bounding box center [305, 120] width 162 height 13
checkbox input "true"
click at [269, 137] on button "Send" at bounding box center [298, 139] width 162 height 11
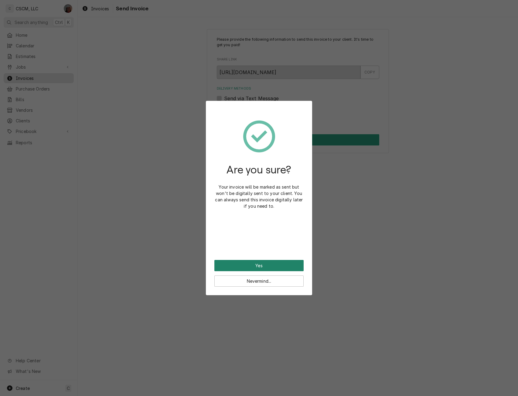
click at [268, 261] on button "Yes" at bounding box center [258, 265] width 89 height 11
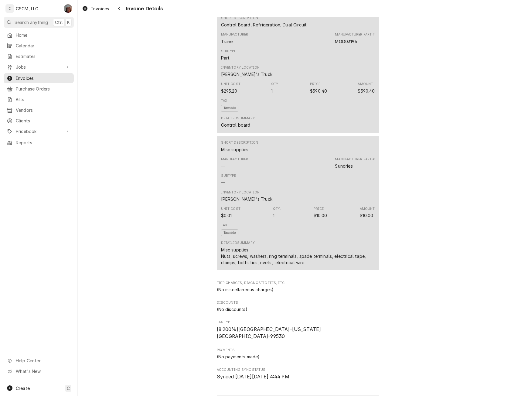
scroll to position [596, 0]
drag, startPoint x: 219, startPoint y: 44, endPoint x: 308, endPoint y: 46, distance: 89.9
click at [308, 29] on div "Short Description Control Board, Refrigeration, Dual Circuit" at bounding box center [298, 21] width 154 height 16
copy div "Control Board, Refrigeration, Dual Circuit"
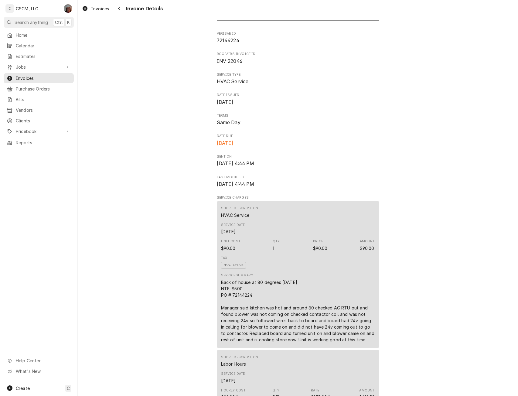
scroll to position [196, 0]
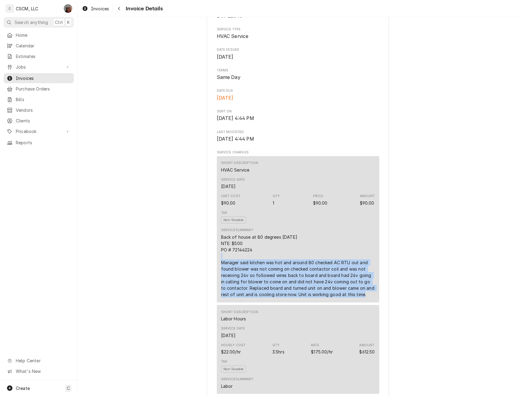
drag, startPoint x: 216, startPoint y: 279, endPoint x: 373, endPoint y: 317, distance: 161.1
click at [373, 302] on div "Short Description HVAC Service Service Date Sep 30, 2025 Unit Cost $90.00 Qty. …" at bounding box center [298, 229] width 162 height 146
copy div "Manager said kitchen was hot and around 80 checked AC RTU out and found blower …"
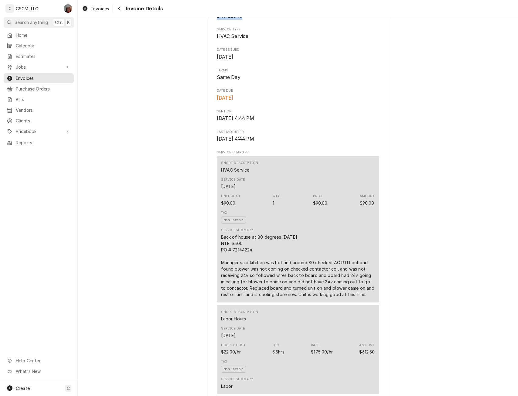
drag, startPoint x: 211, startPoint y: 34, endPoint x: 256, endPoint y: 33, distance: 44.3
click at [256, 33] on div "Sender CSCM, LLC 219 Circle Dr Edwardsville, IL 62025 (618) 781-4941 cscmservic…" at bounding box center [298, 399] width 182 height 1127
copy span "INV-22046"
click at [33, 65] on span "Jobs" at bounding box center [39, 67] width 46 height 6
click at [31, 76] on span "Jobs" at bounding box center [43, 77] width 55 height 6
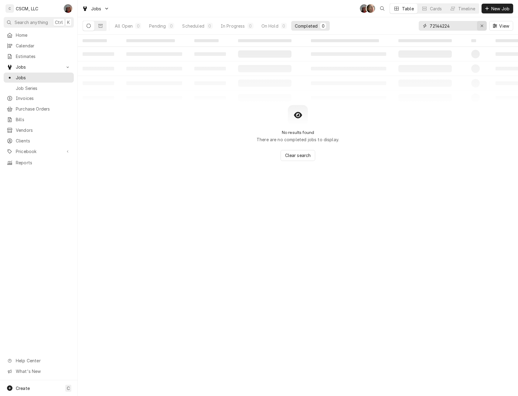
click at [483, 27] on icon "Erase input" at bounding box center [481, 26] width 3 height 4
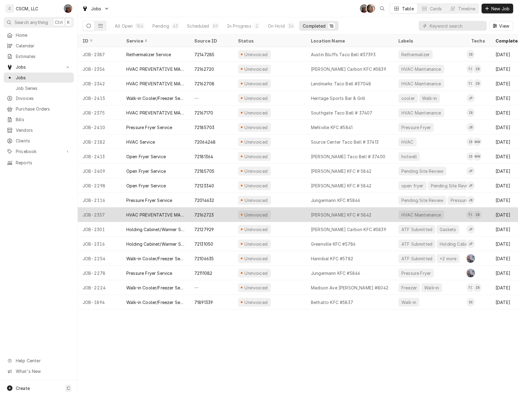
click at [281, 212] on div "Uninvoiced" at bounding box center [269, 214] width 73 height 15
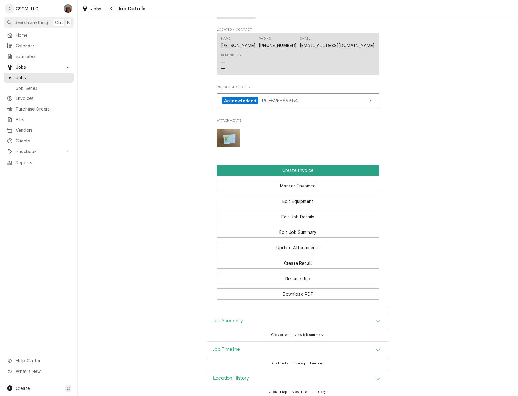
scroll to position [235, 0]
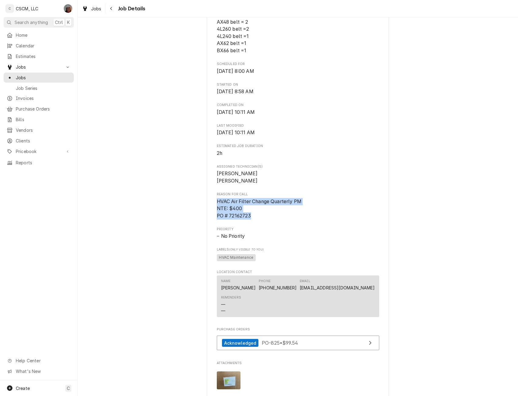
drag, startPoint x: 207, startPoint y: 208, endPoint x: 255, endPoint y: 224, distance: 50.7
click at [255, 224] on div "KBP Foods Homer Adams KFC # 5842 / 2994 Homer M Adams Pkwy, Alton, Illinois 620…" at bounding box center [298, 177] width 182 height 746
copy span "HVAC Air Filter Change Quarterly PM NTE: $400 PO # 72162723"
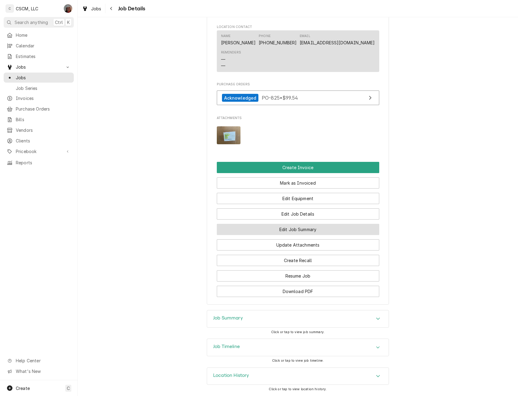
click at [290, 230] on button "Edit Job Summary" at bounding box center [298, 229] width 162 height 11
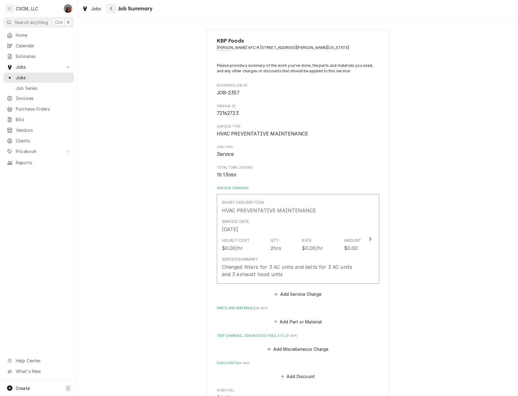
click at [111, 10] on icon "Navigate back" at bounding box center [111, 8] width 3 height 4
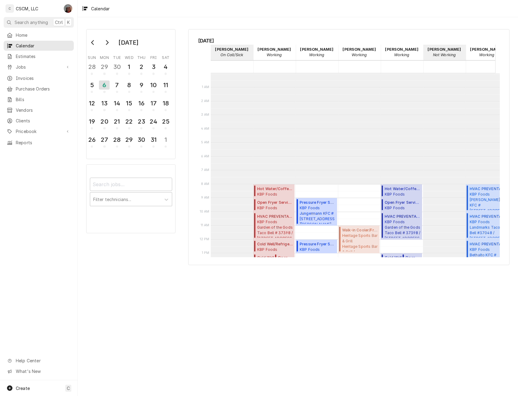
scroll to position [111, 0]
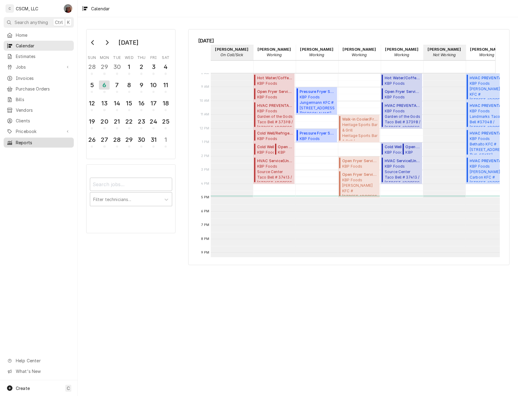
click at [26, 139] on span "Reports" at bounding box center [43, 142] width 55 height 6
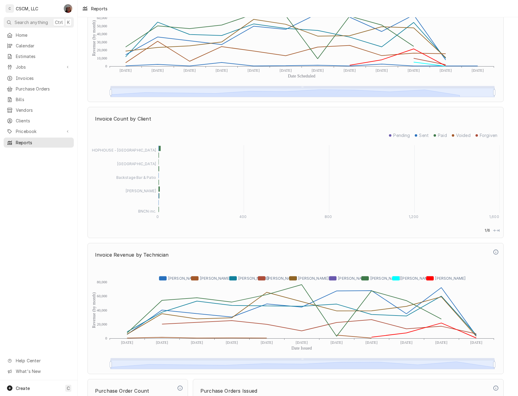
scroll to position [1530, 0]
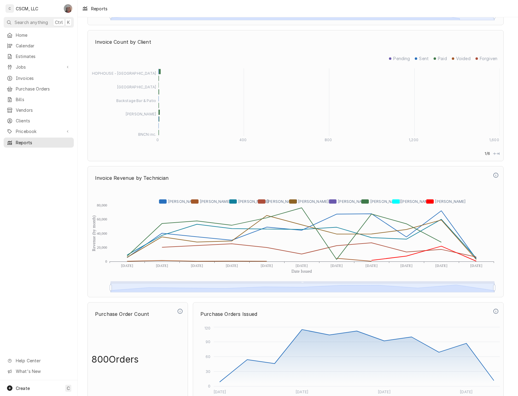
click at [68, 7] on div "Dena Vecchetti's Avatar" at bounding box center [68, 8] width 9 height 9
click at [75, 82] on div "Log Out" at bounding box center [97, 81] width 46 height 6
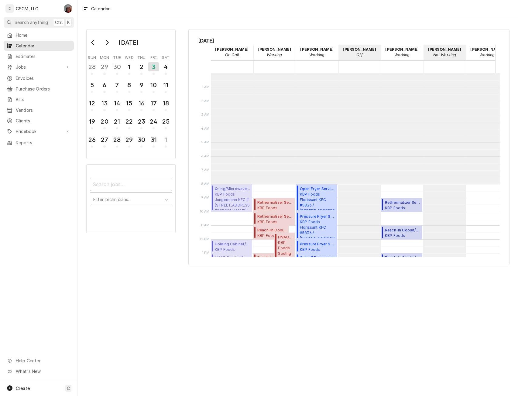
scroll to position [111, 0]
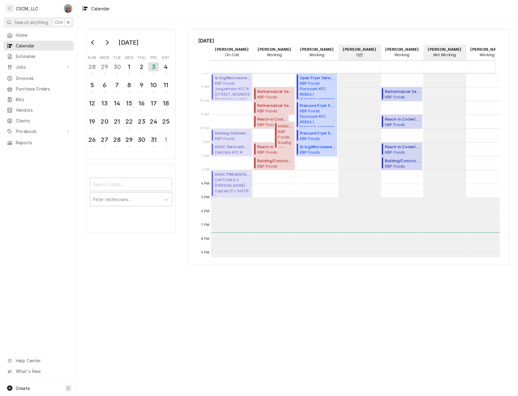
click at [70, 9] on div "Dena Vecchetti's Avatar" at bounding box center [68, 8] width 9 height 9
click at [83, 78] on div "Log Out" at bounding box center [97, 81] width 46 height 6
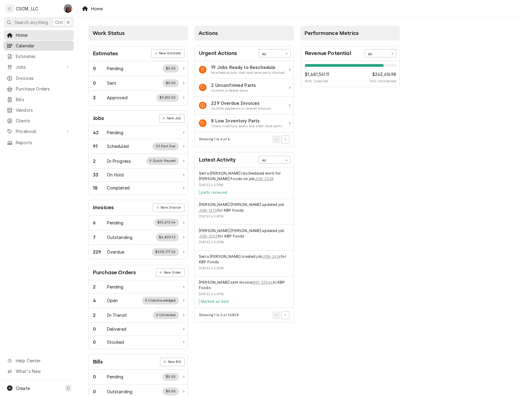
click at [22, 43] on span "Calendar" at bounding box center [43, 46] width 55 height 6
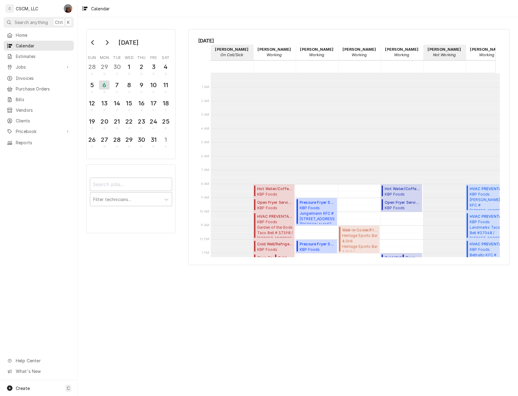
scroll to position [111, 0]
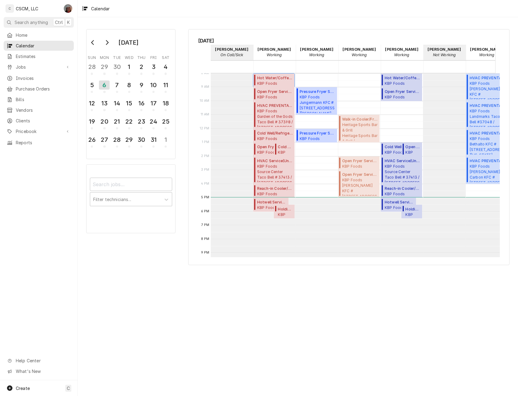
click at [279, 78] on span "Hot Water/Coffee/Tea Dispenser ( Parts Needed/Research )" at bounding box center [275, 77] width 36 height 5
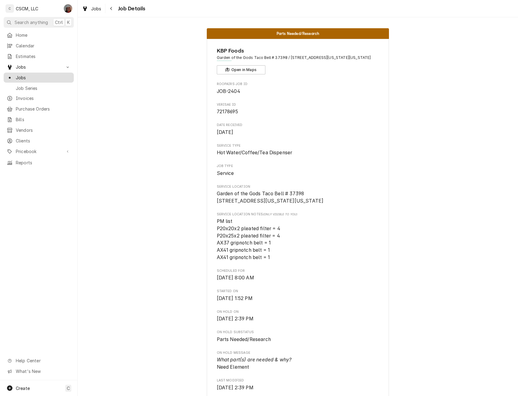
click at [27, 75] on span "Jobs" at bounding box center [43, 77] width 55 height 6
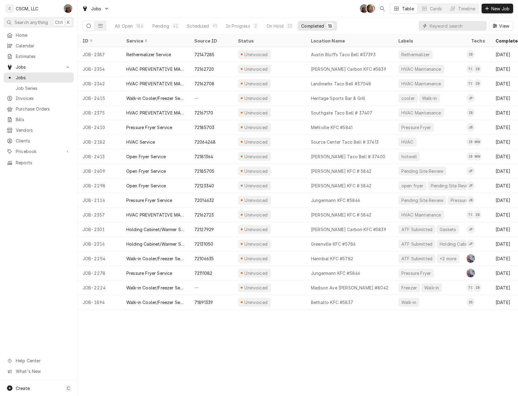
click at [448, 27] on input "Dynamic Content Wrapper" at bounding box center [457, 26] width 54 height 10
click at [432, 28] on input "Dynamic Content Wrapper" at bounding box center [457, 26] width 54 height 10
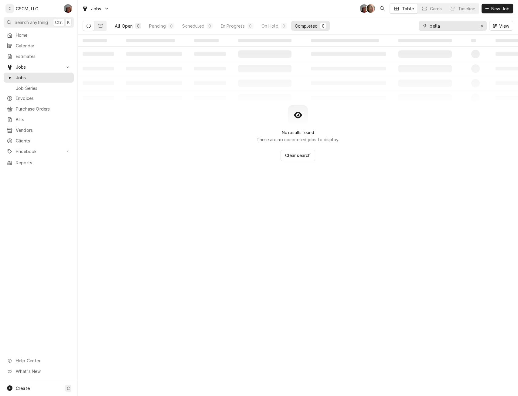
type input "bella"
click at [124, 27] on div "All Open" at bounding box center [124, 26] width 18 height 6
click at [482, 26] on icon "Erase input" at bounding box center [482, 26] width 2 height 2
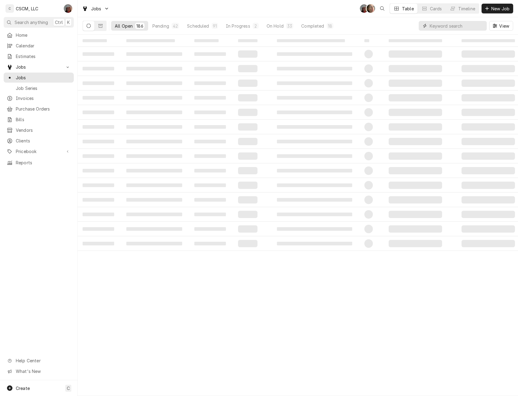
click at [438, 30] on input "Dynamic Content Wrapper" at bounding box center [457, 26] width 54 height 10
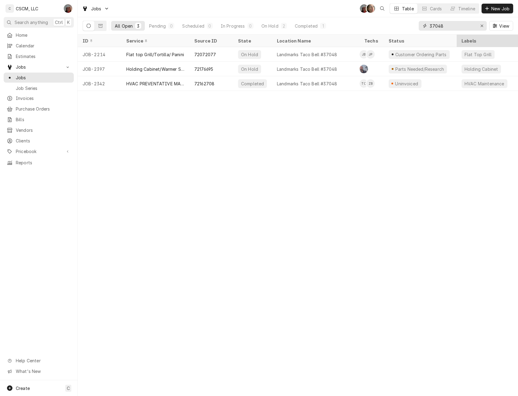
type input "37048"
click at [448, 27] on input "37048" at bounding box center [453, 26] width 46 height 10
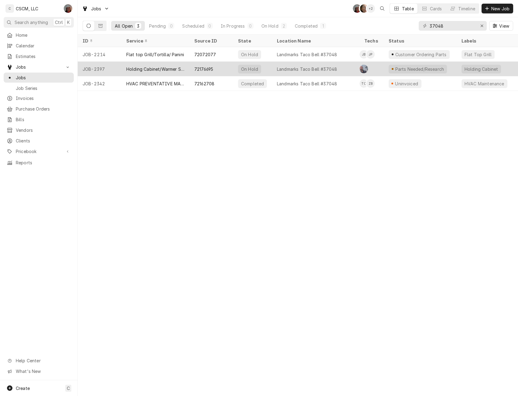
click at [135, 71] on div "Holding Cabinet/Warmer Service" at bounding box center [155, 69] width 58 height 6
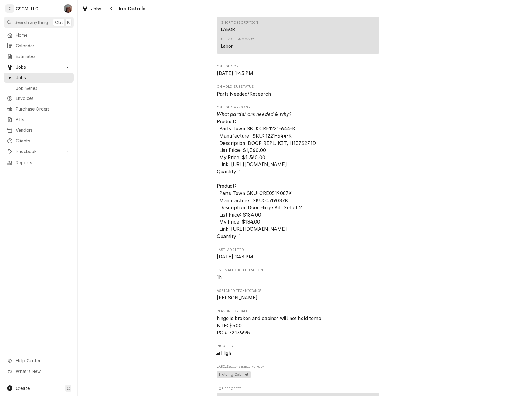
scroll to position [388, 0]
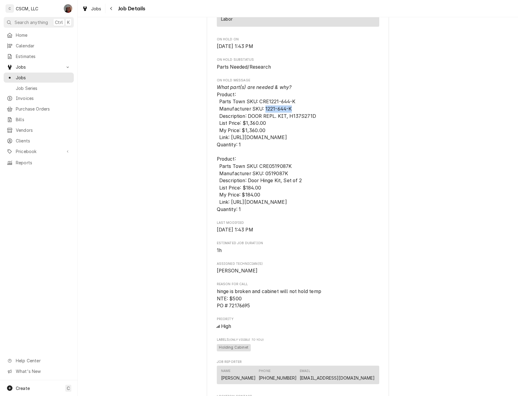
drag, startPoint x: 262, startPoint y: 114, endPoint x: 290, endPoint y: 117, distance: 28.1
click at [290, 117] on span "What part(s) are needed & why? Product: Parts Town SKU: CRE1221-644-K Manufactu…" at bounding box center [298, 148] width 162 height 129
copy span "1221-644-K"
click at [112, 10] on icon "Navigate back" at bounding box center [111, 8] width 3 height 4
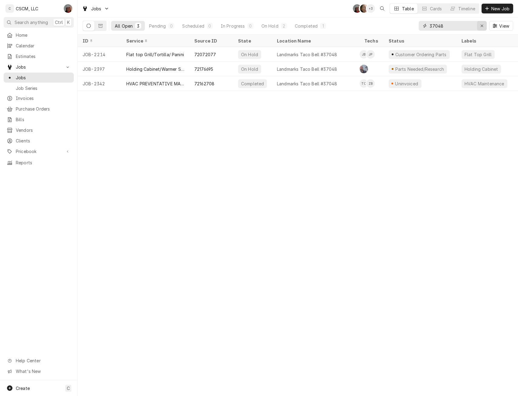
click at [480, 25] on icon "Erase input" at bounding box center [481, 26] width 3 height 4
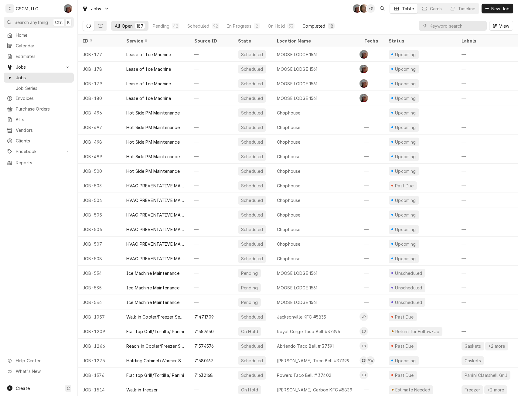
click at [309, 22] on button "Completed 18" at bounding box center [318, 26] width 39 height 10
